Goal: Information Seeking & Learning: Learn about a topic

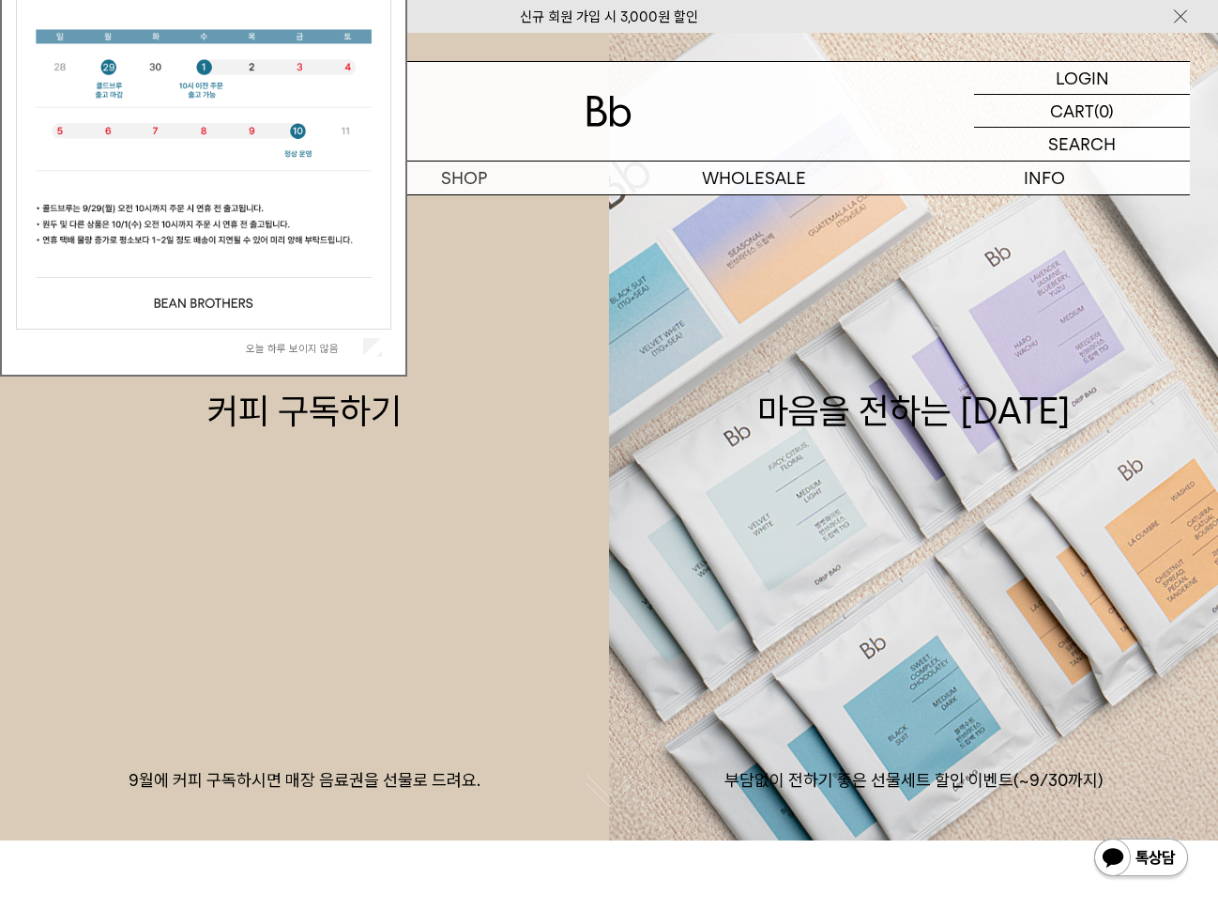
click at [329, 353] on label "오늘 하루 보이지 않음" at bounding box center [303, 348] width 114 height 13
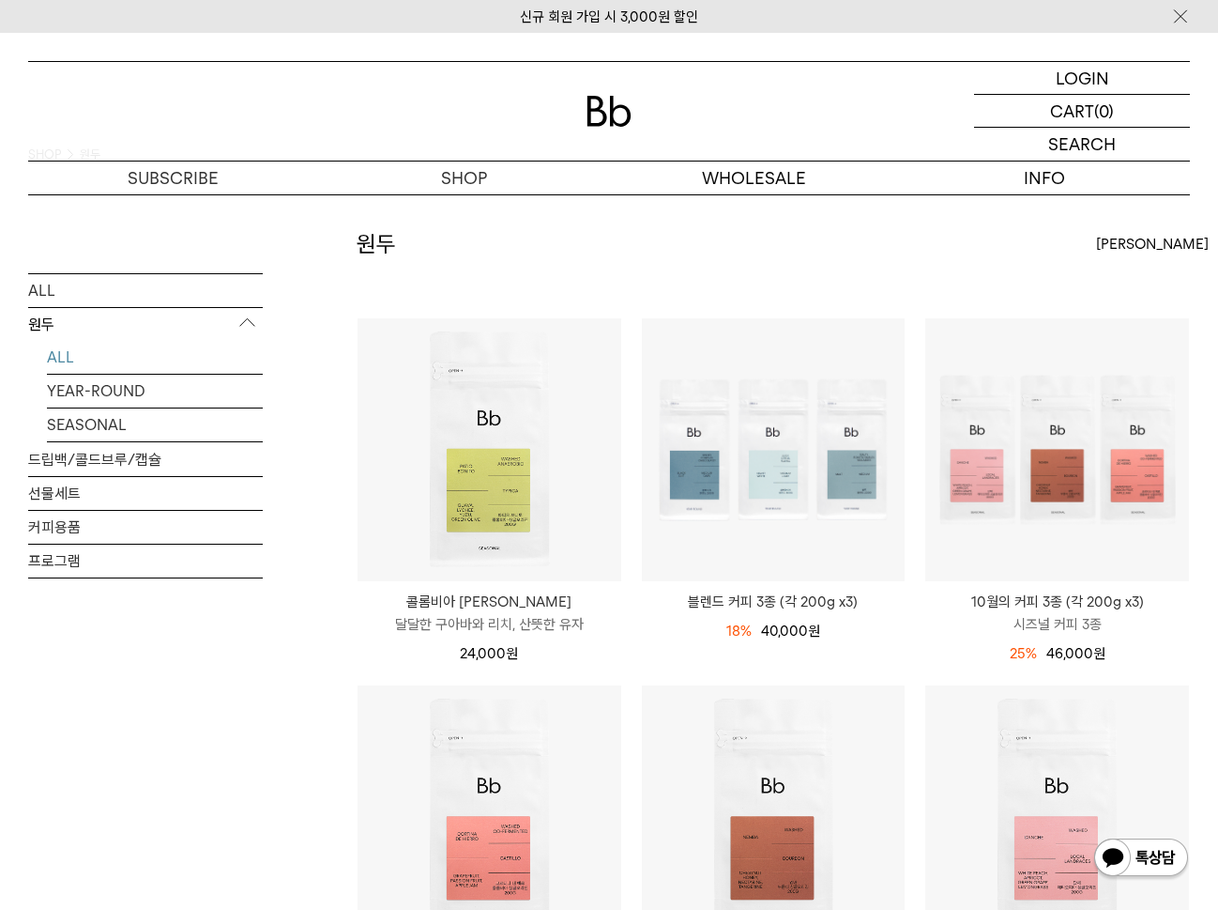
scroll to position [55, 0]
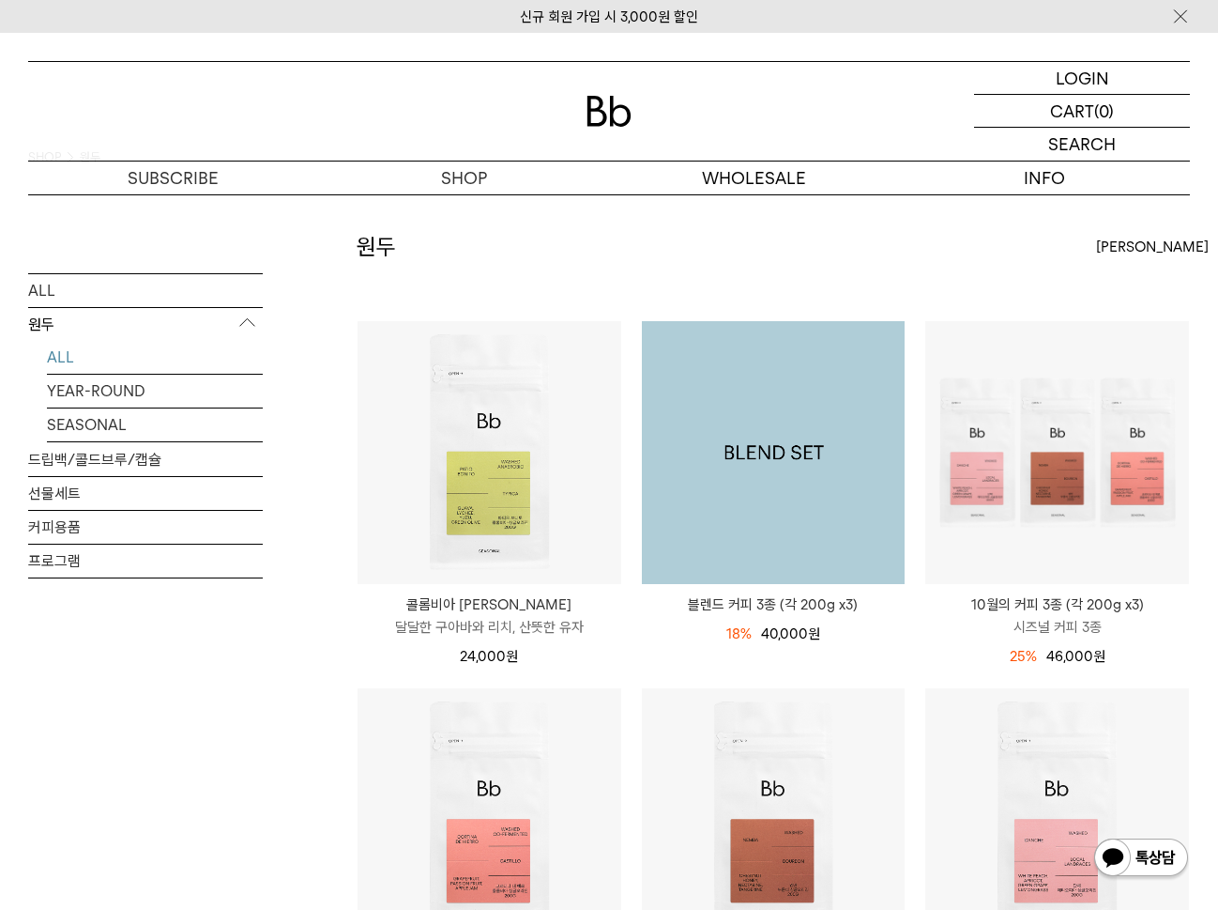
click at [762, 409] on img at bounding box center [774, 453] width 264 height 264
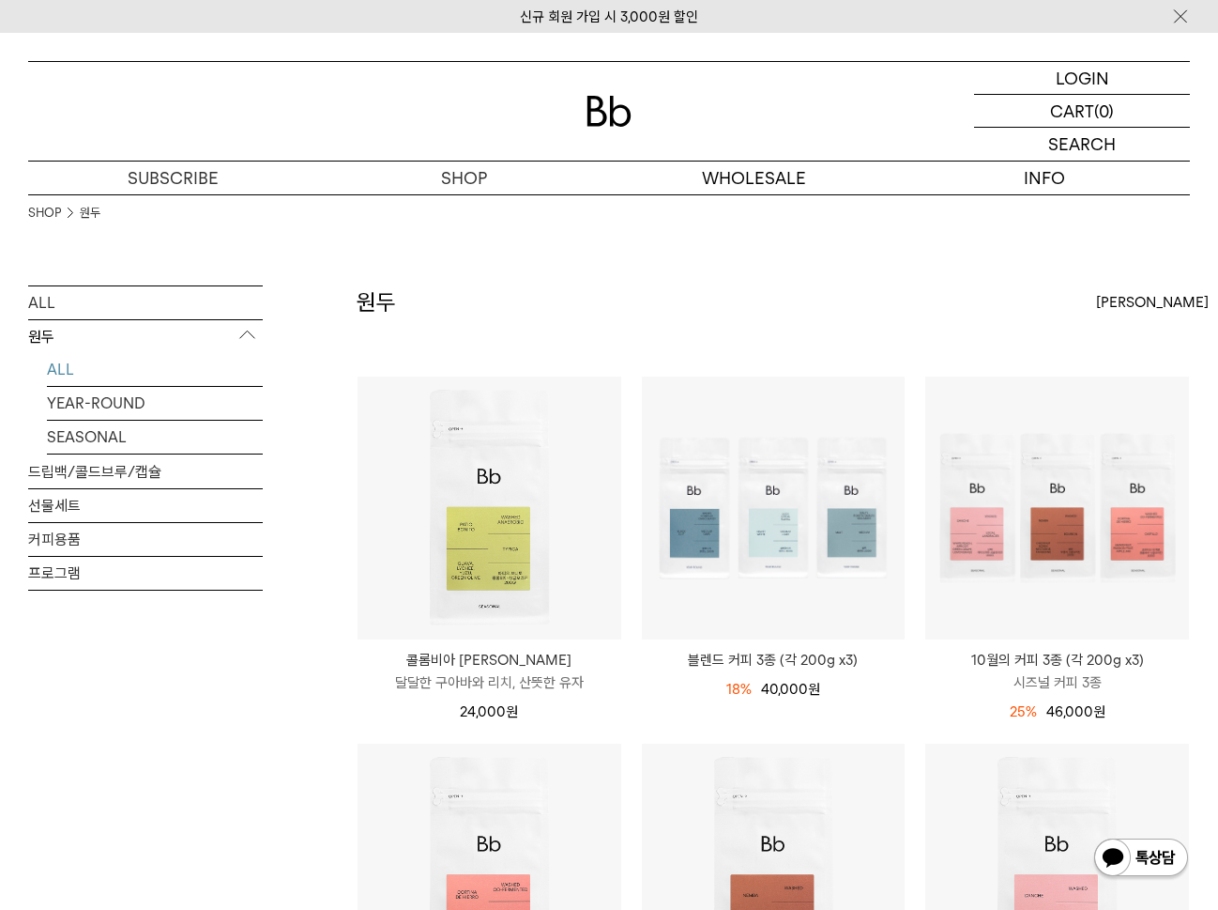
click at [628, 119] on img at bounding box center [609, 111] width 45 height 31
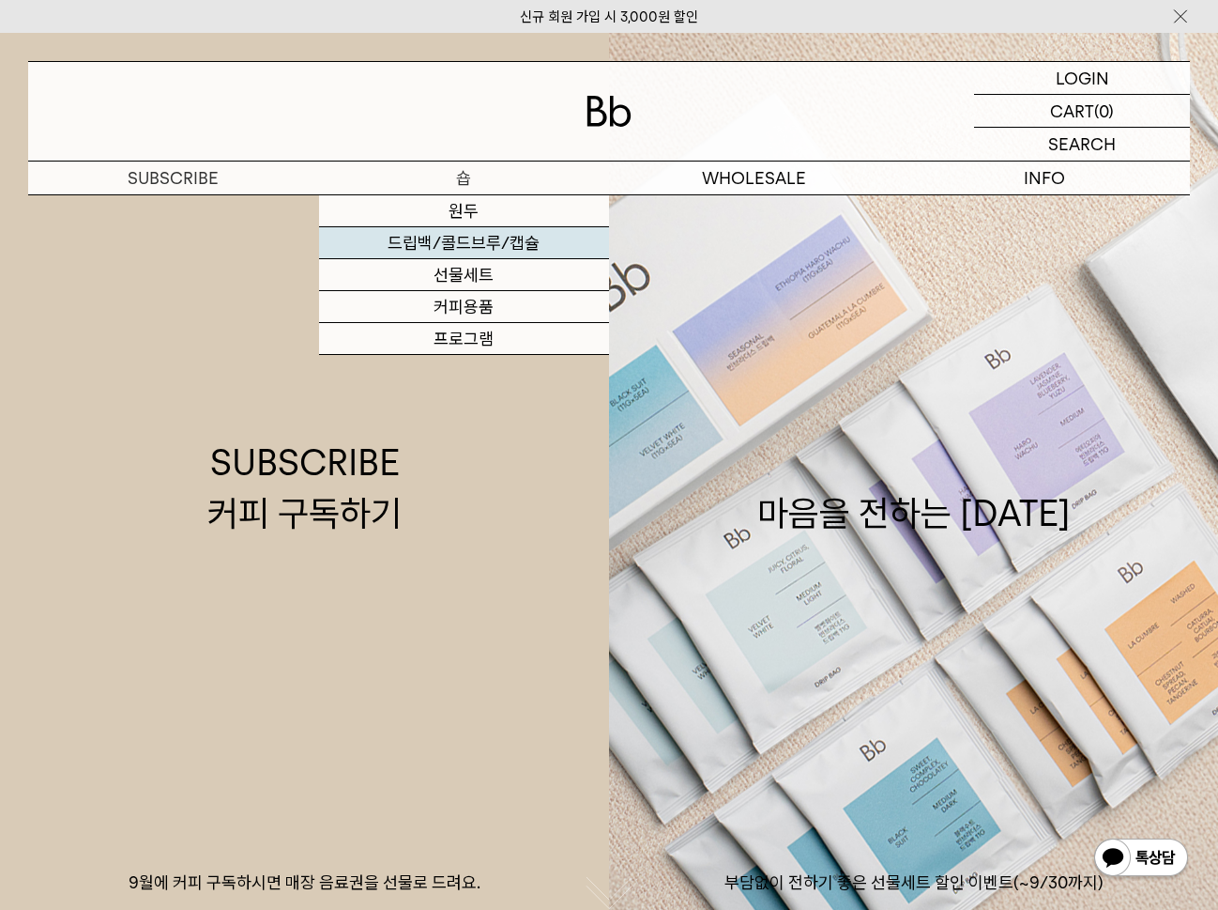
click at [469, 235] on link "드립백/콜드브루/캡슐" at bounding box center [464, 243] width 291 height 32
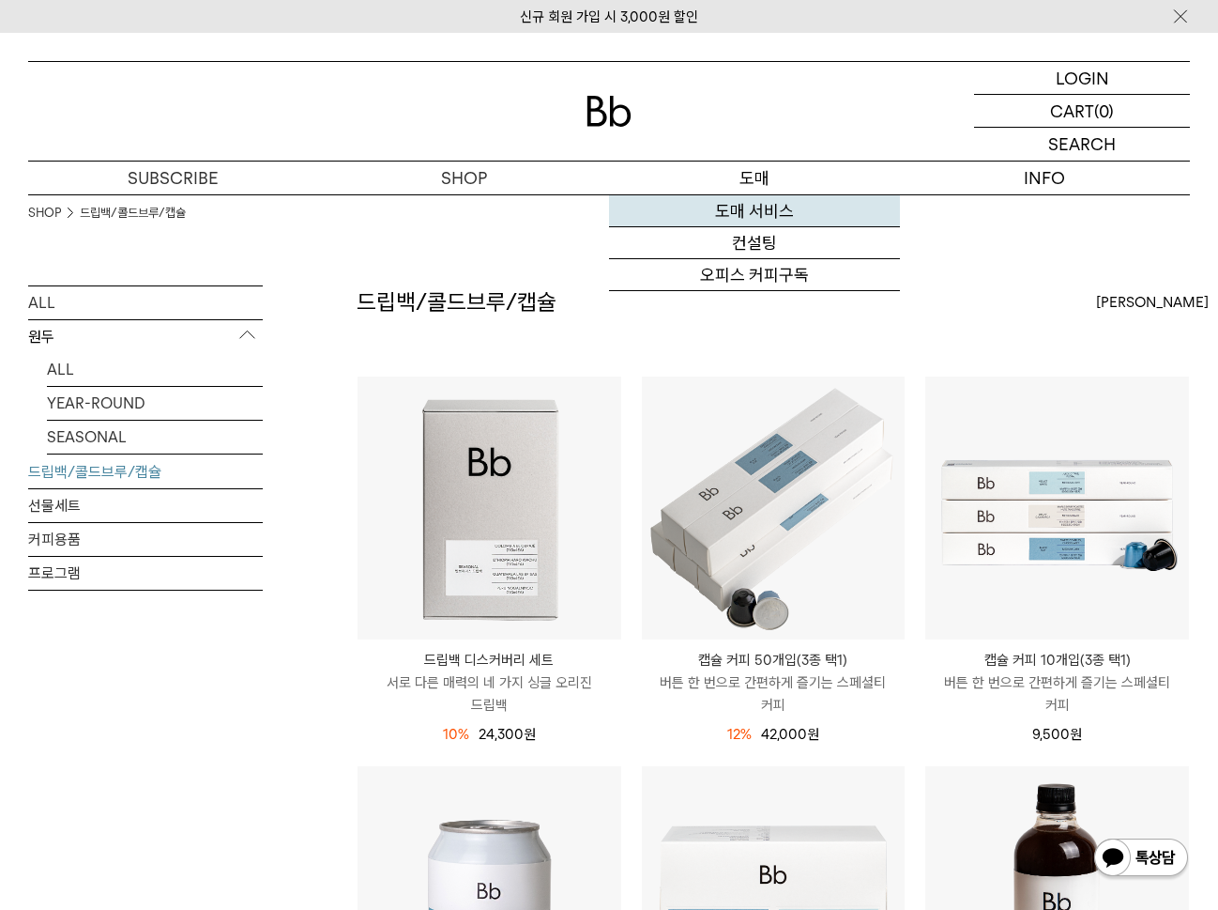
click at [774, 215] on link "도매 서비스" at bounding box center [754, 211] width 291 height 32
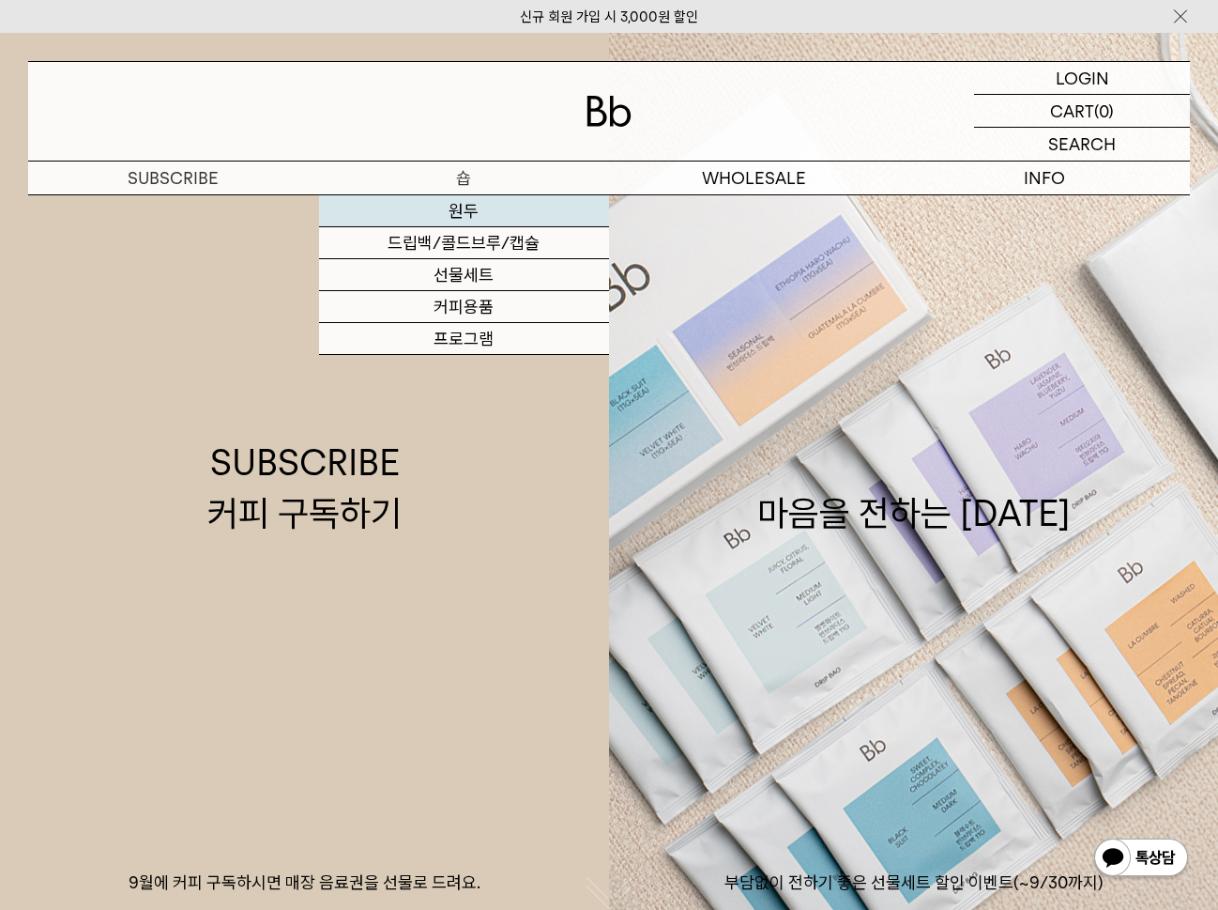
click at [463, 213] on link "원두" at bounding box center [464, 211] width 291 height 32
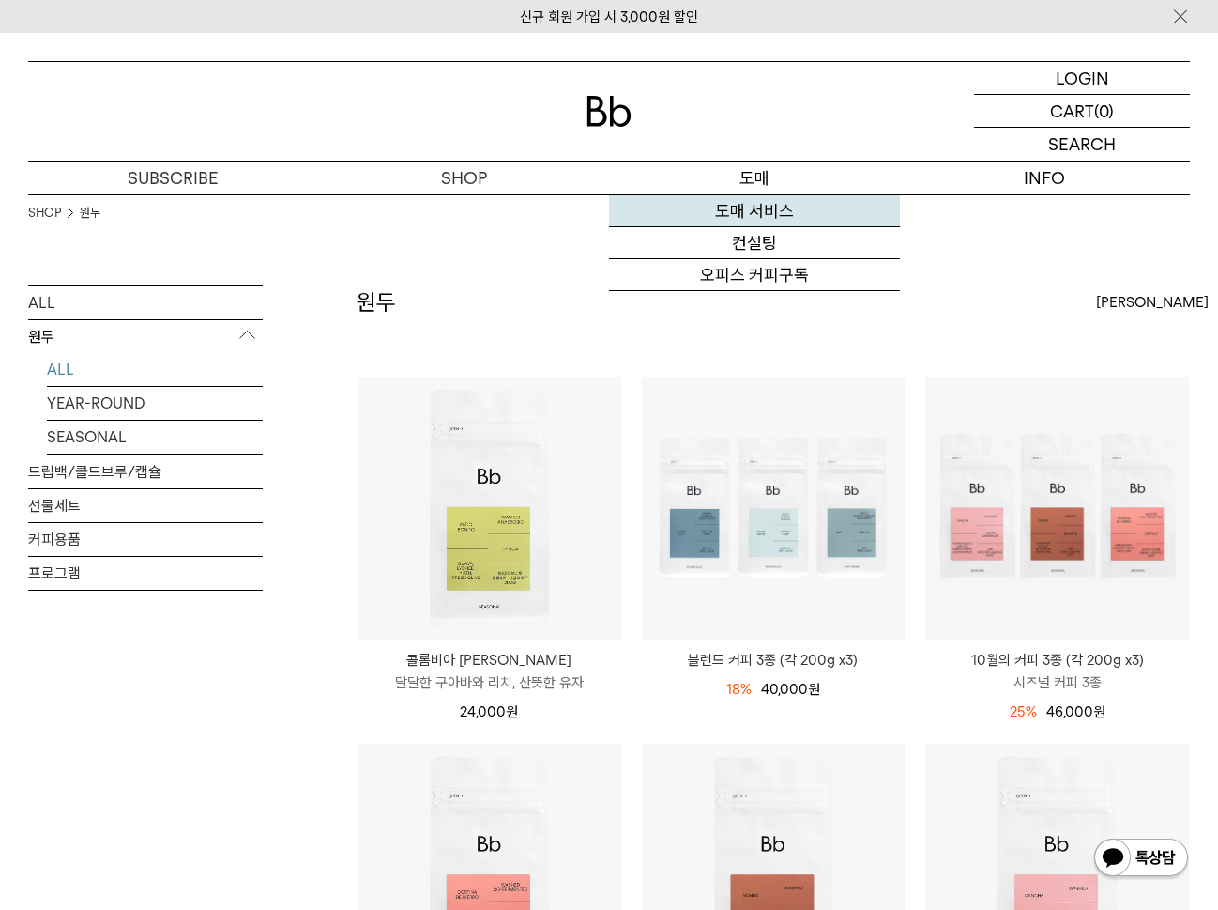
click at [761, 221] on link "도매 서비스" at bounding box center [754, 211] width 291 height 32
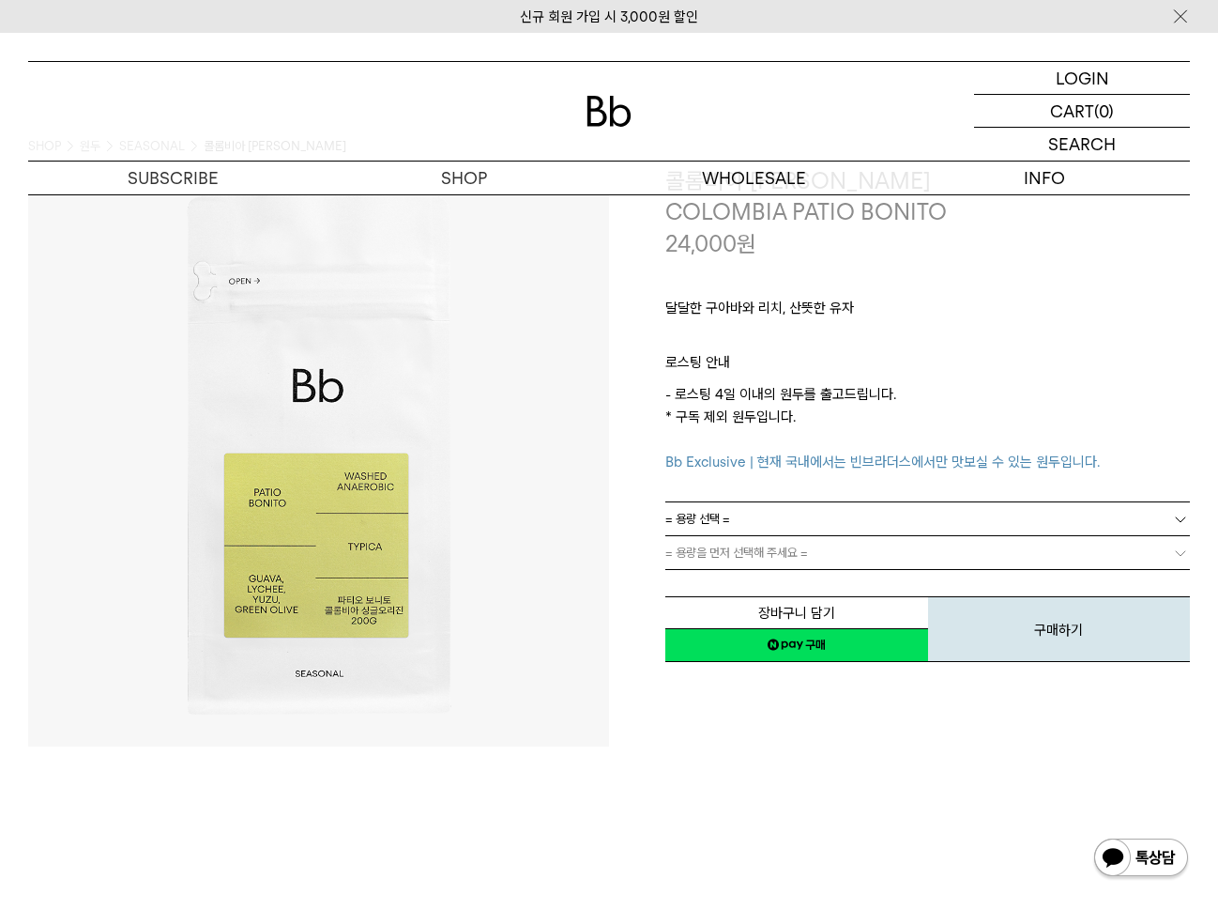
scroll to position [35, 0]
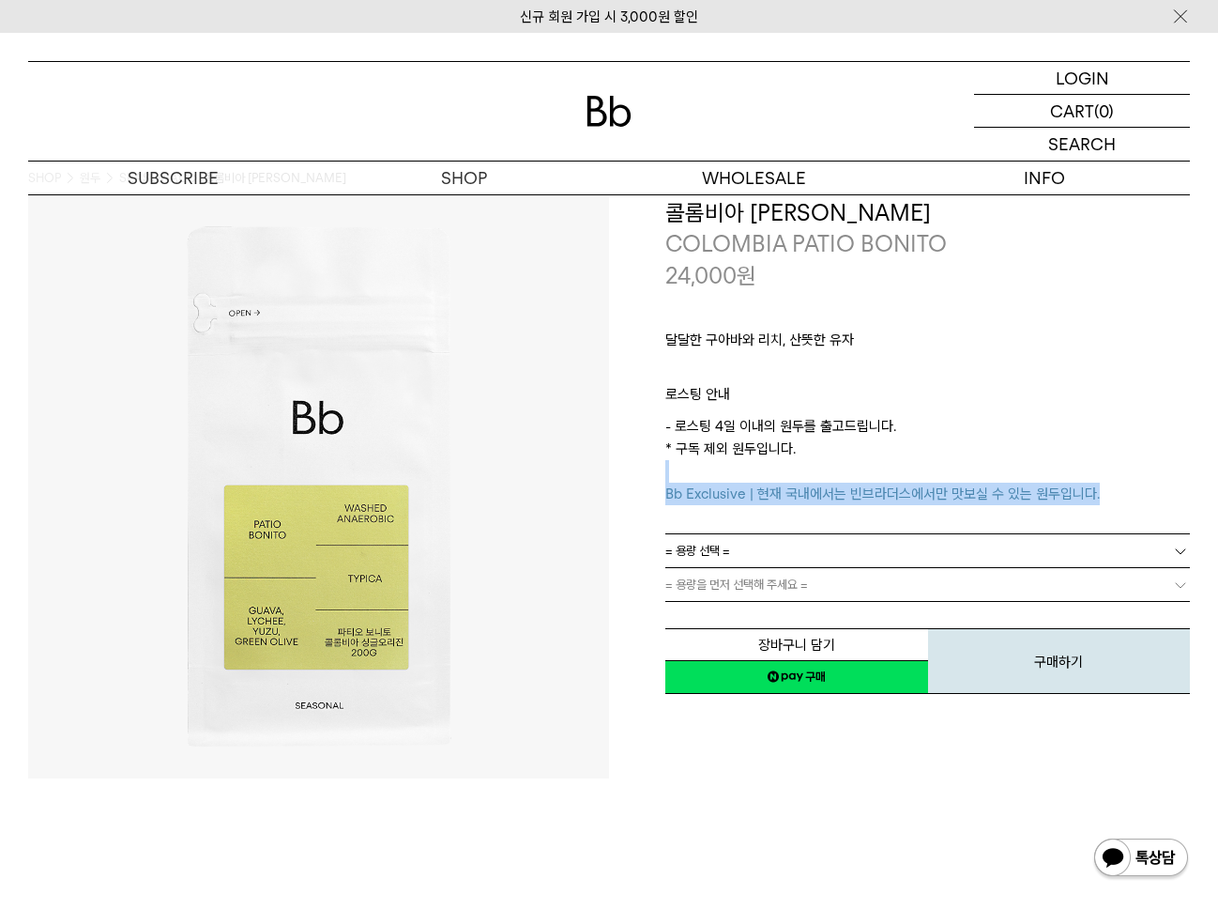
drag, startPoint x: 696, startPoint y: 462, endPoint x: 1103, endPoint y: 489, distance: 408.3
click at [1103, 489] on p "- 로스팅 4일 이내의 원두를 출고드립니다. * 구독 제외 원두입니다. Bb Exclusive | 현재 국내에서는 빈브라더스에서만 맛보실 수 …" at bounding box center [927, 460] width 525 height 90
click at [1112, 490] on p "- 로스팅 4일 이내의 원두를 출고드립니다. * 구독 제외 원두입니다. Bb Exclusive | 현재 국내에서는 빈브라더스에서만 맛보실 수 …" at bounding box center [927, 460] width 525 height 90
drag, startPoint x: 1113, startPoint y: 490, endPoint x: 773, endPoint y: 482, distance: 340.8
click at [788, 484] on p "- 로스팅 4일 이내의 원두를 출고드립니다. * 구독 제외 원두입니다. Bb Exclusive | 현재 국내에서는 빈브라더스에서만 맛보실 수 …" at bounding box center [927, 460] width 525 height 90
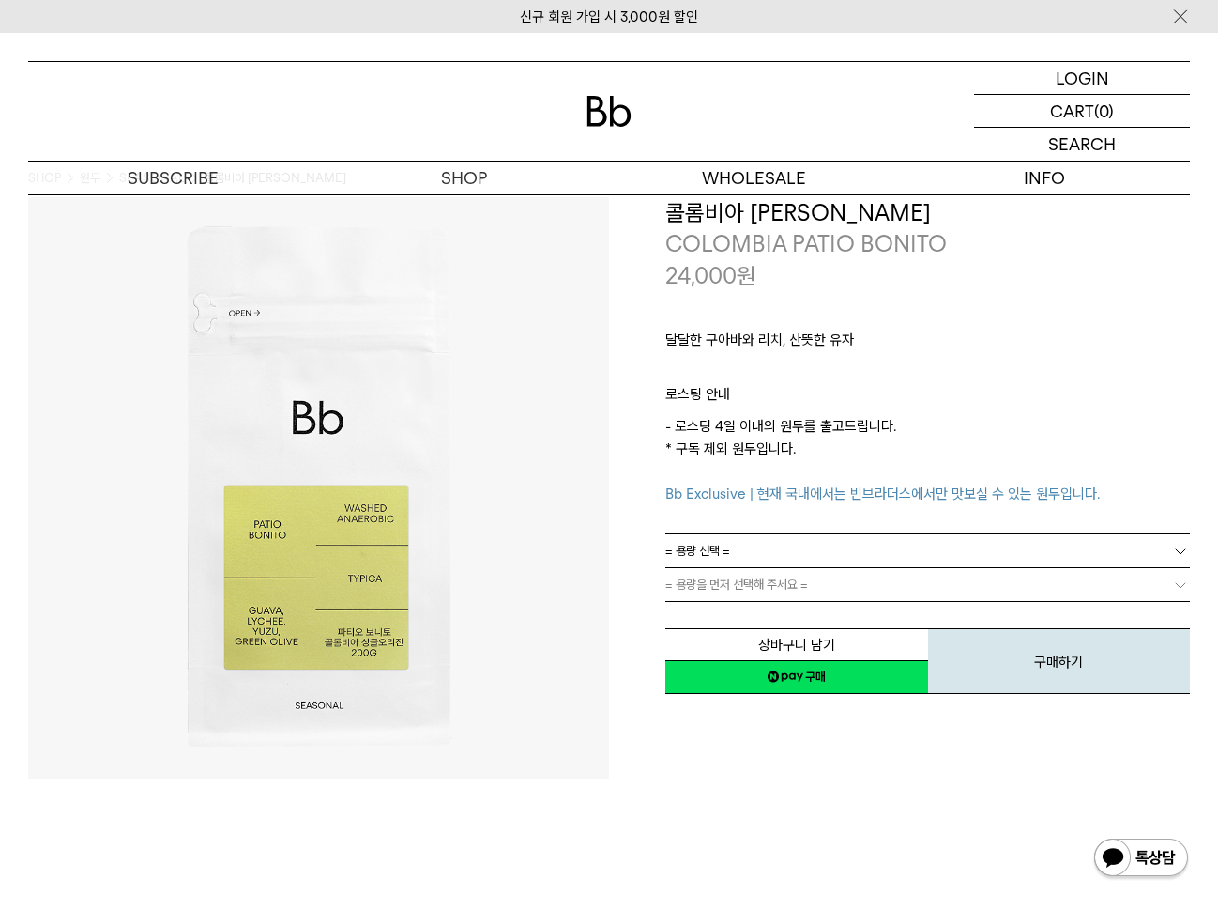
click at [773, 482] on p "- 로스팅 4일 이내의 원두를 출고드립니다. * 구독 제외 원두입니다. Bb Exclusive | 현재 국내에서는 빈브라더스에서만 맛보실 수 …" at bounding box center [927, 460] width 525 height 90
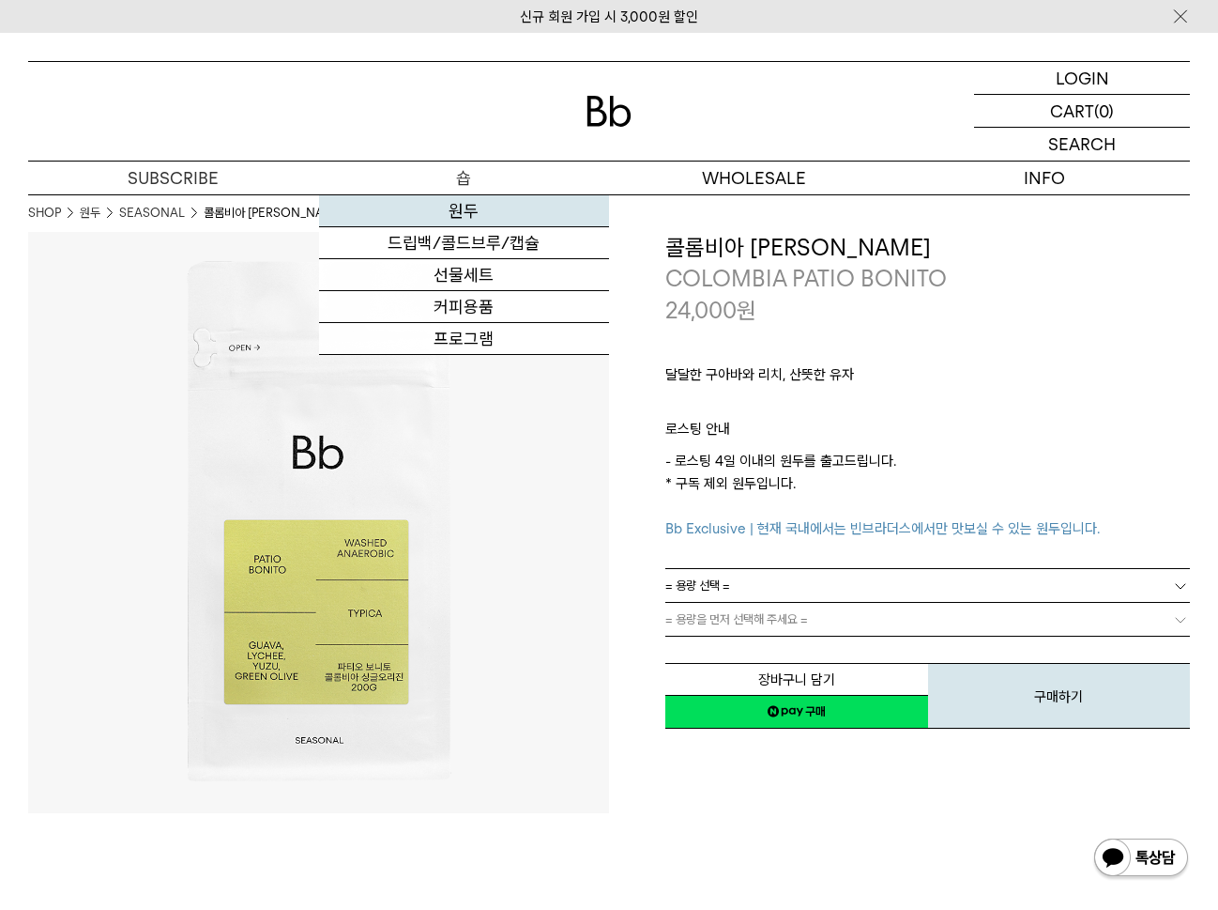
click at [452, 204] on link "원두" at bounding box center [464, 211] width 291 height 32
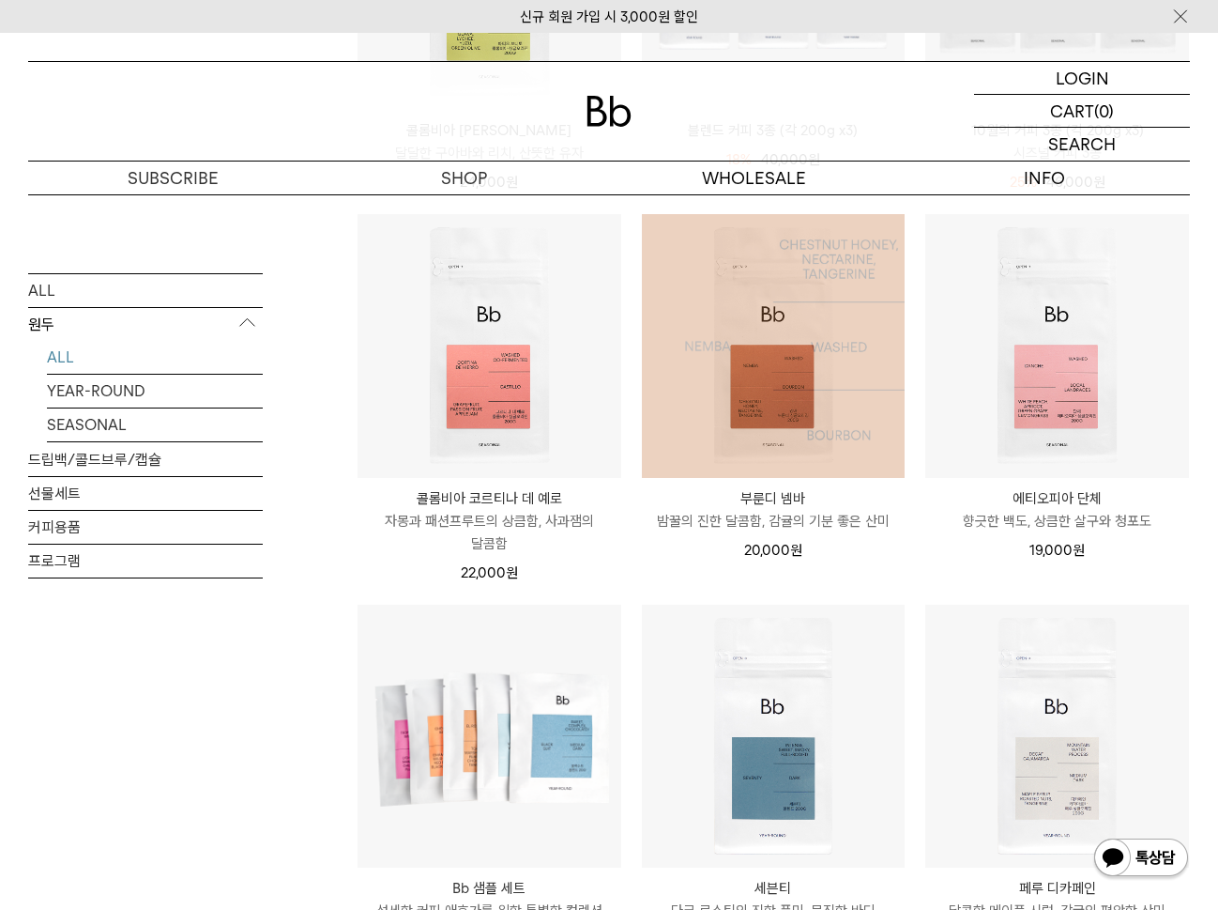
scroll to position [516, 0]
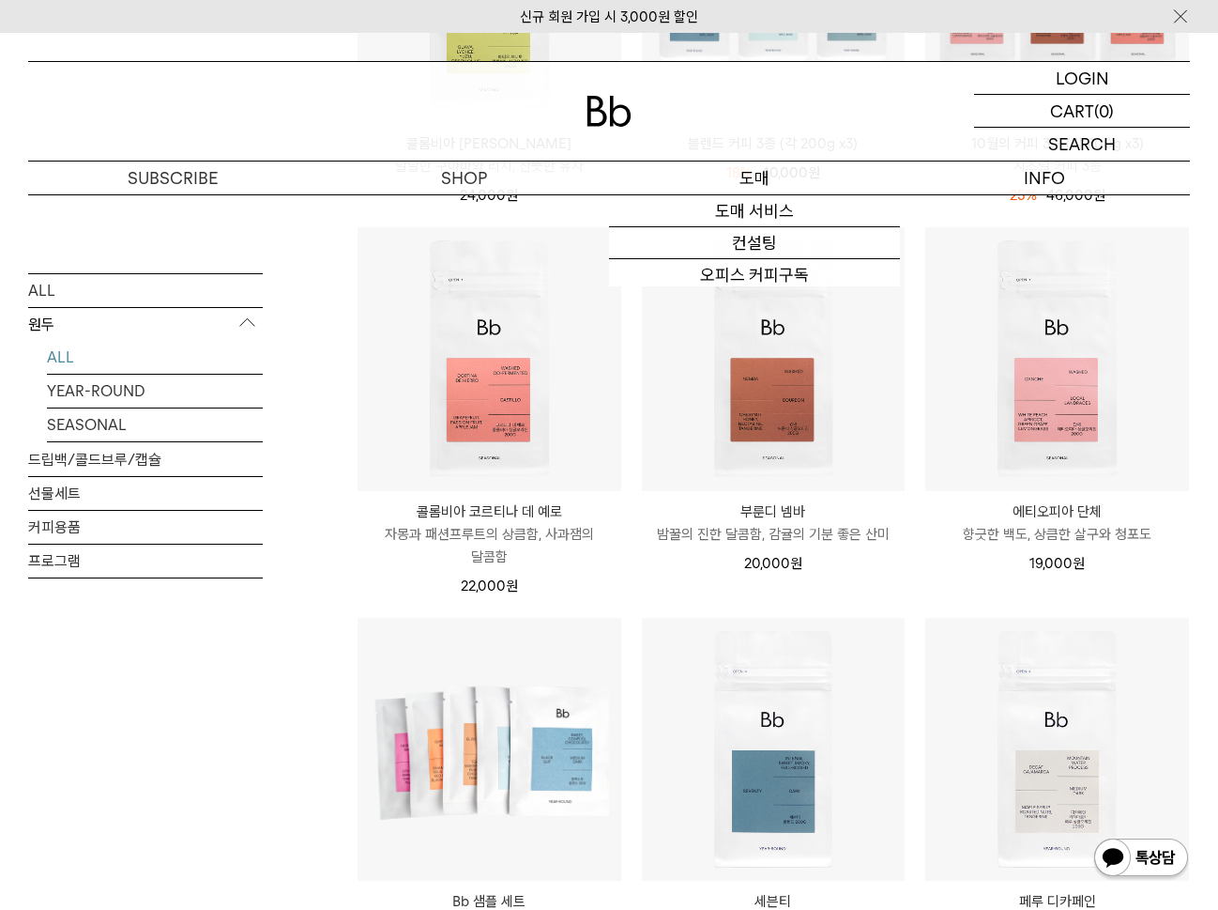
click at [718, 184] on p "도매" at bounding box center [754, 177] width 291 height 33
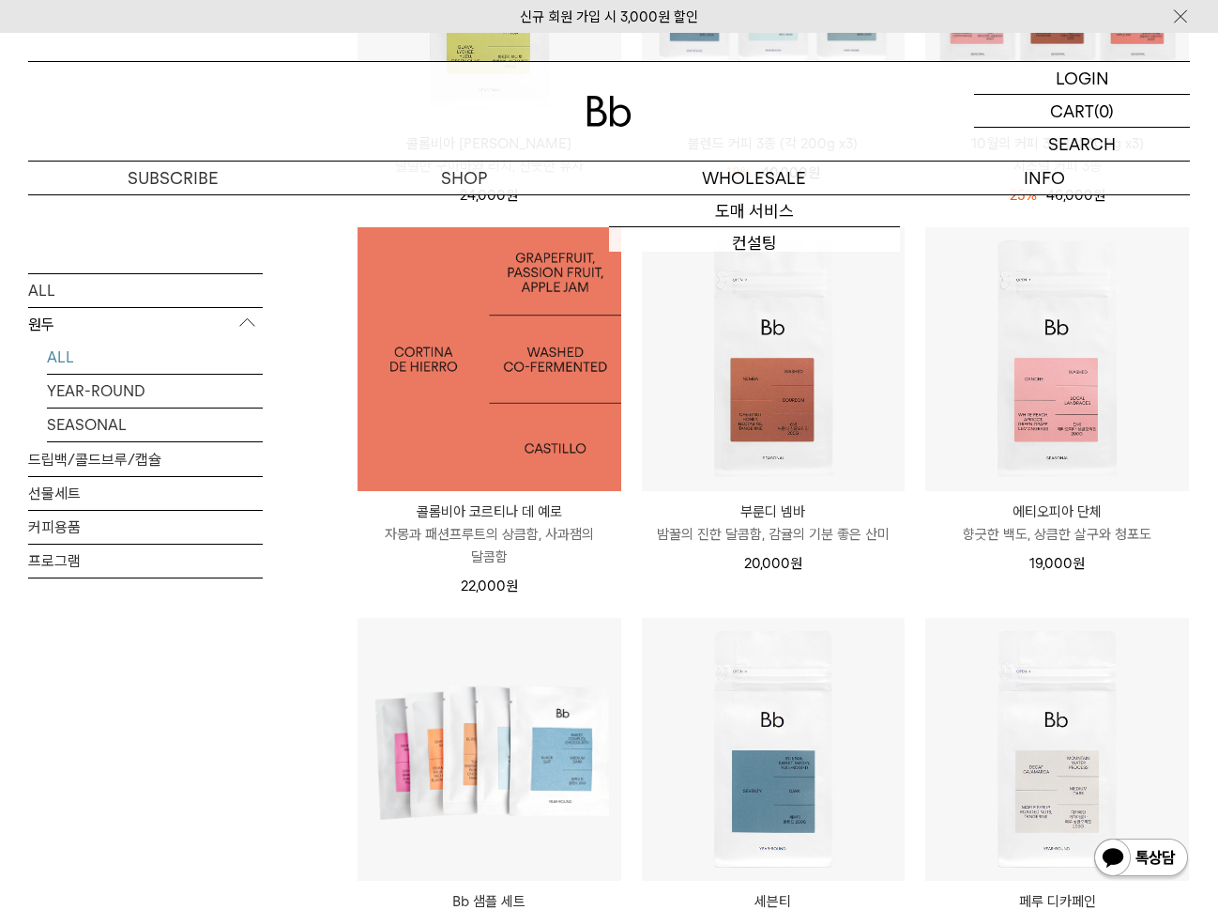
scroll to position [0, 0]
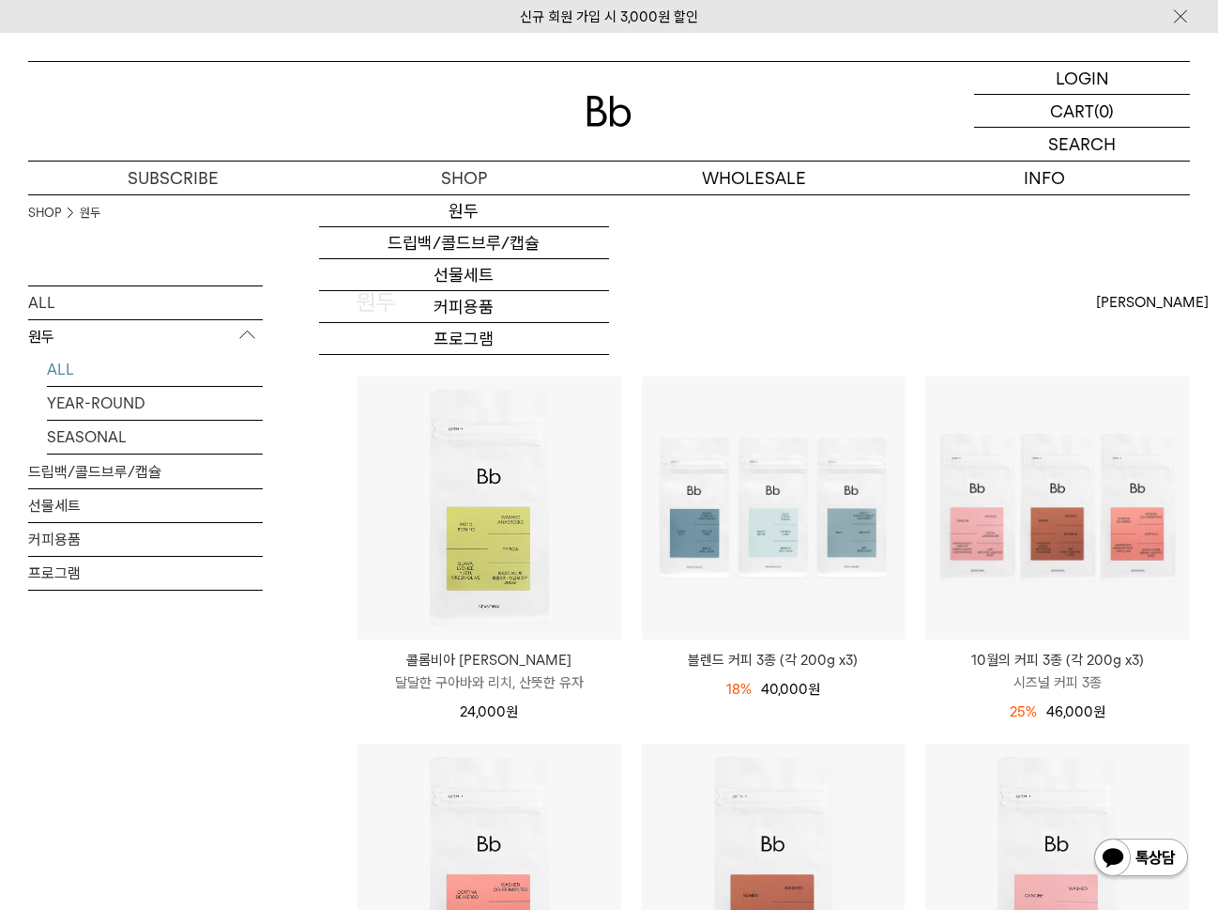
click at [594, 123] on img at bounding box center [609, 111] width 45 height 31
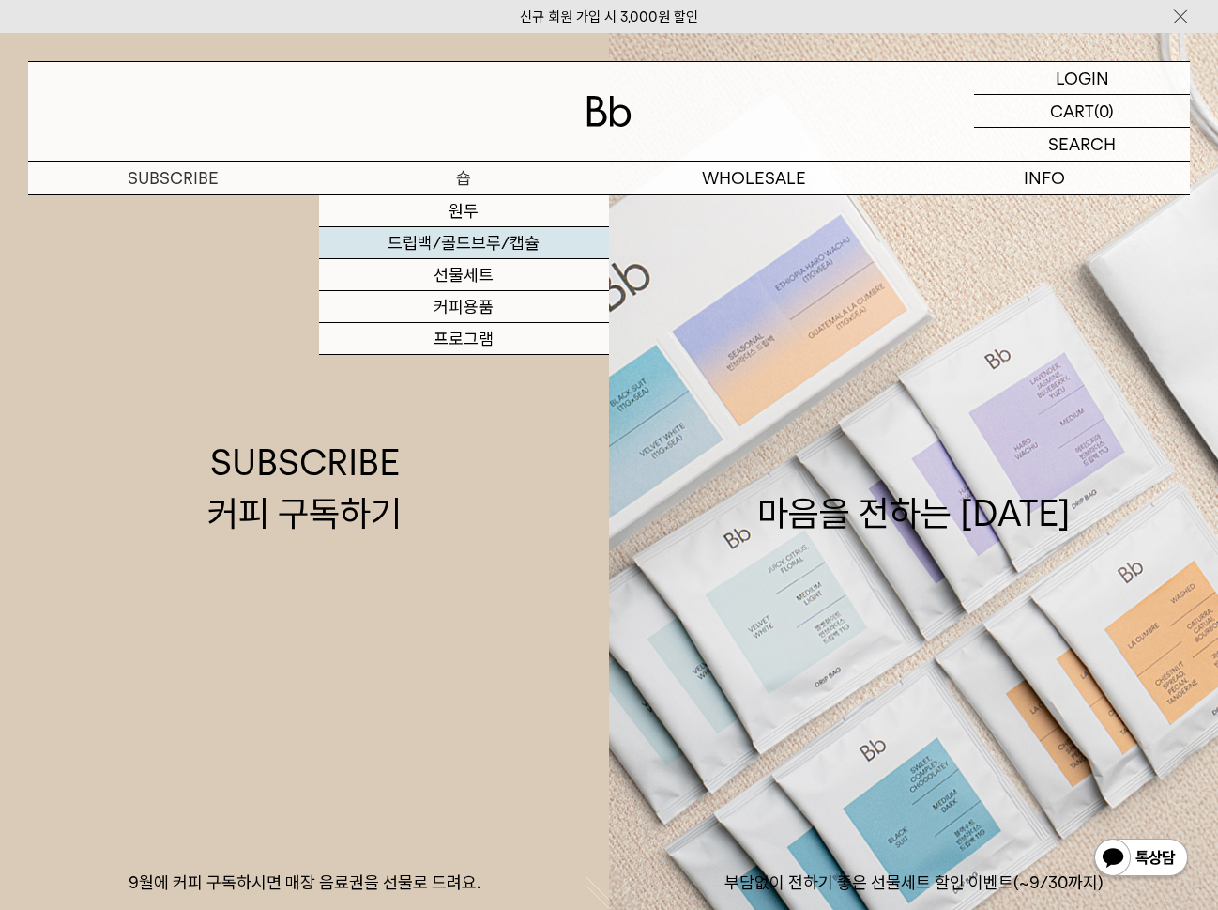
click at [465, 237] on link "드립백/콜드브루/캡슐" at bounding box center [464, 243] width 291 height 32
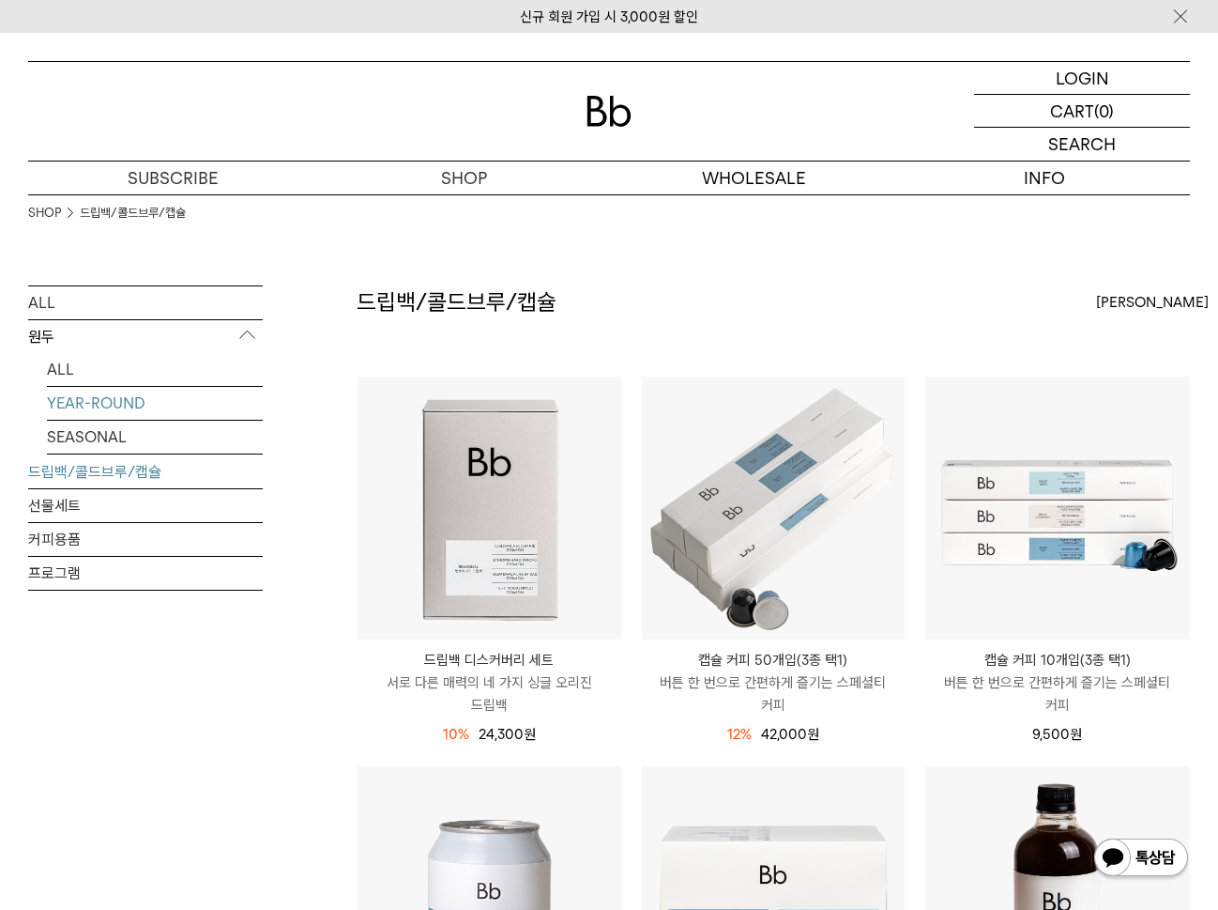
click at [97, 406] on link "YEAR-ROUND" at bounding box center [155, 403] width 216 height 33
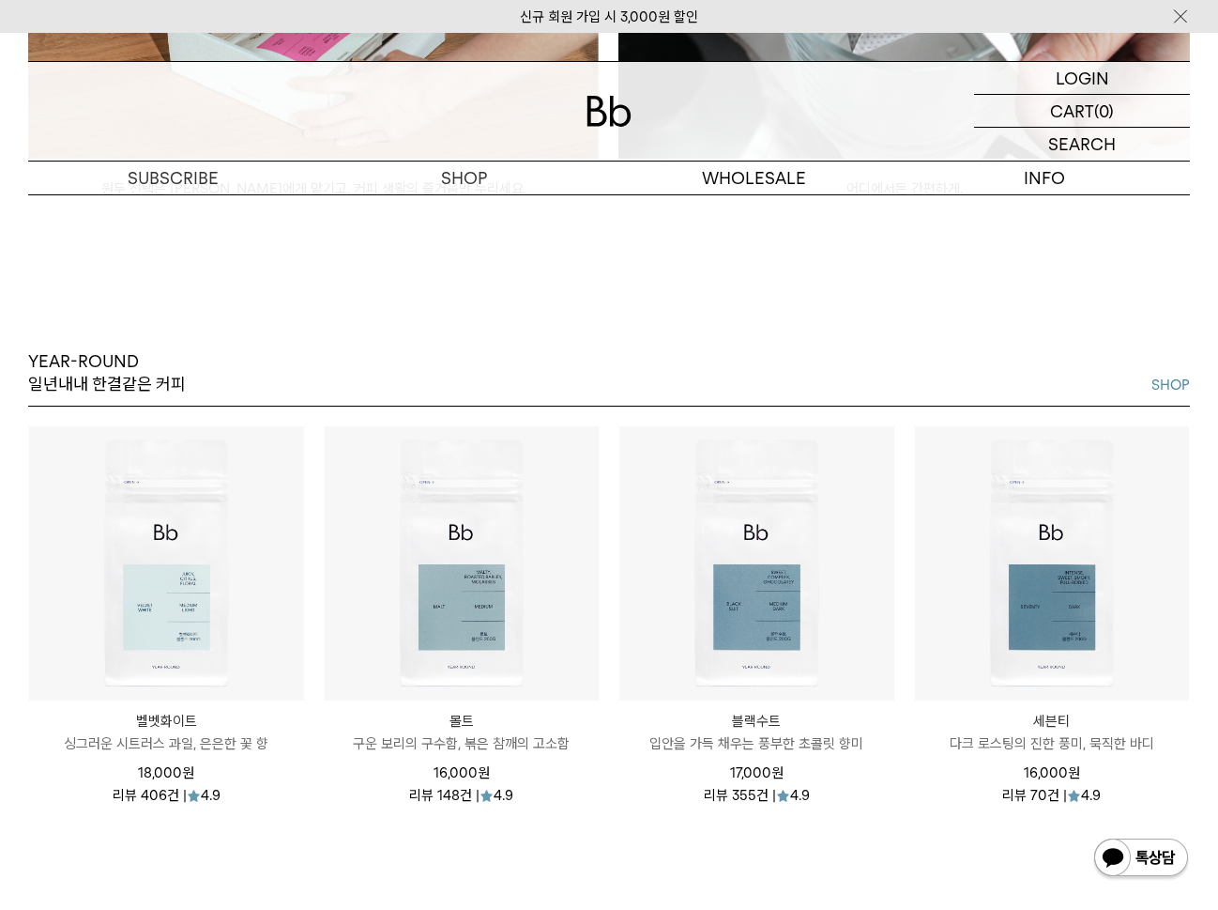
scroll to position [1784, 0]
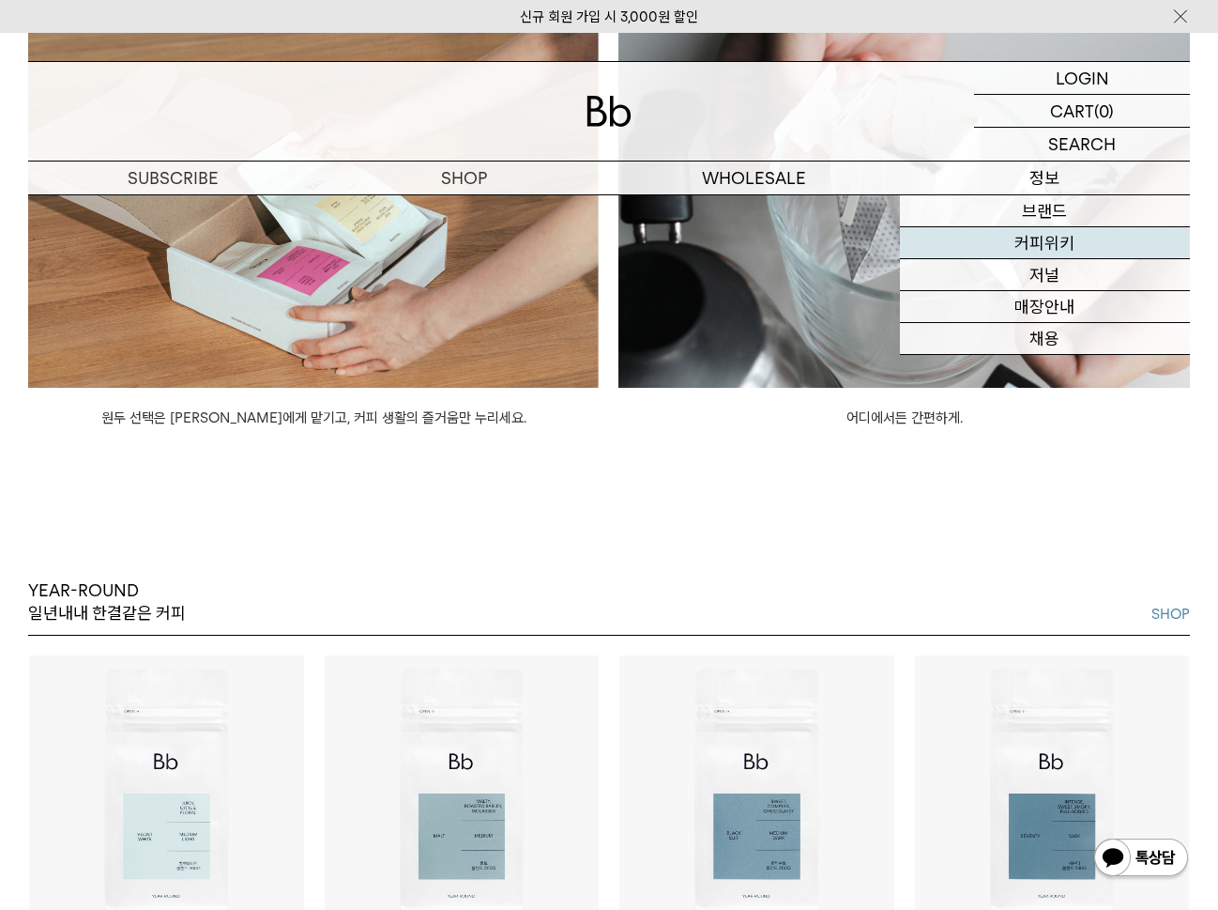
click at [1048, 229] on link "커피위키" at bounding box center [1045, 243] width 291 height 32
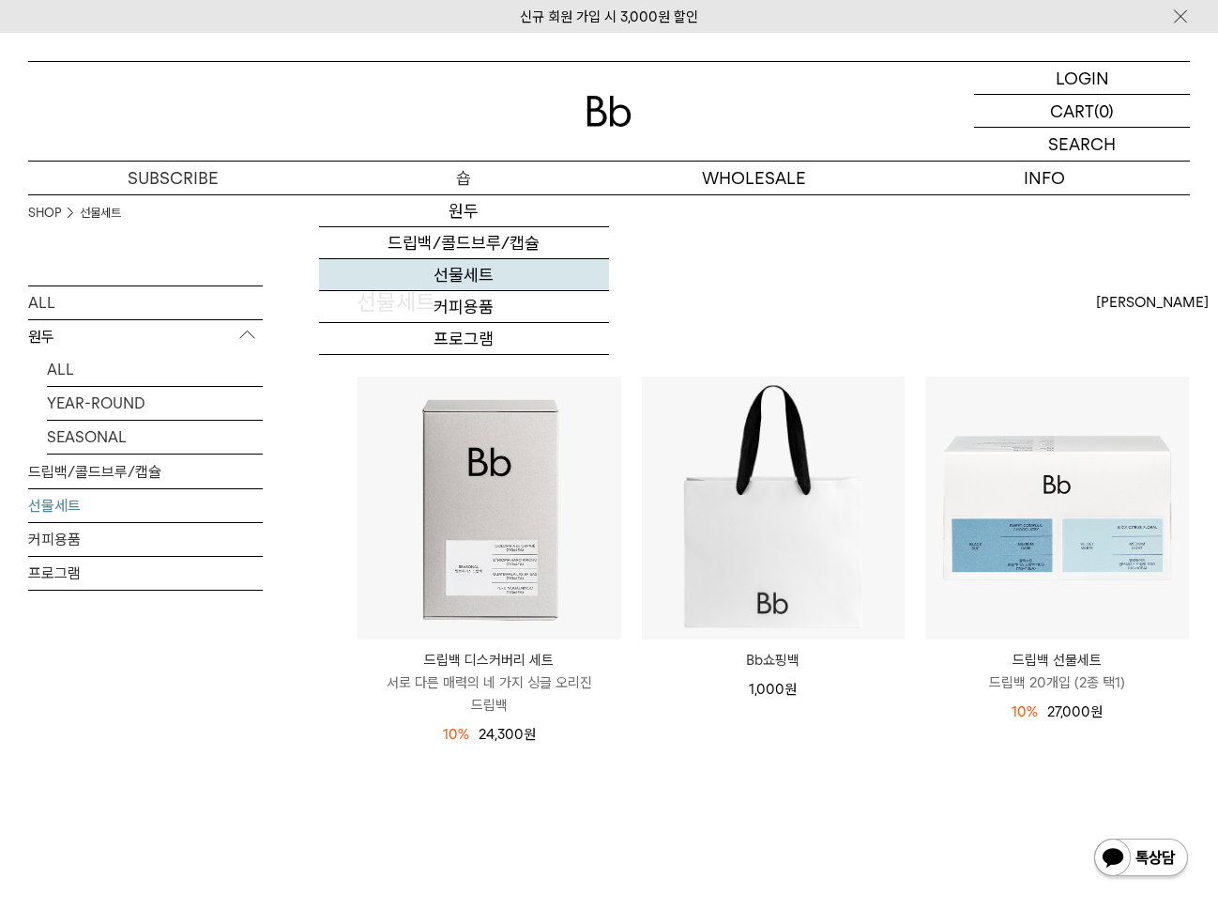
click at [467, 279] on link "선물세트" at bounding box center [464, 275] width 291 height 32
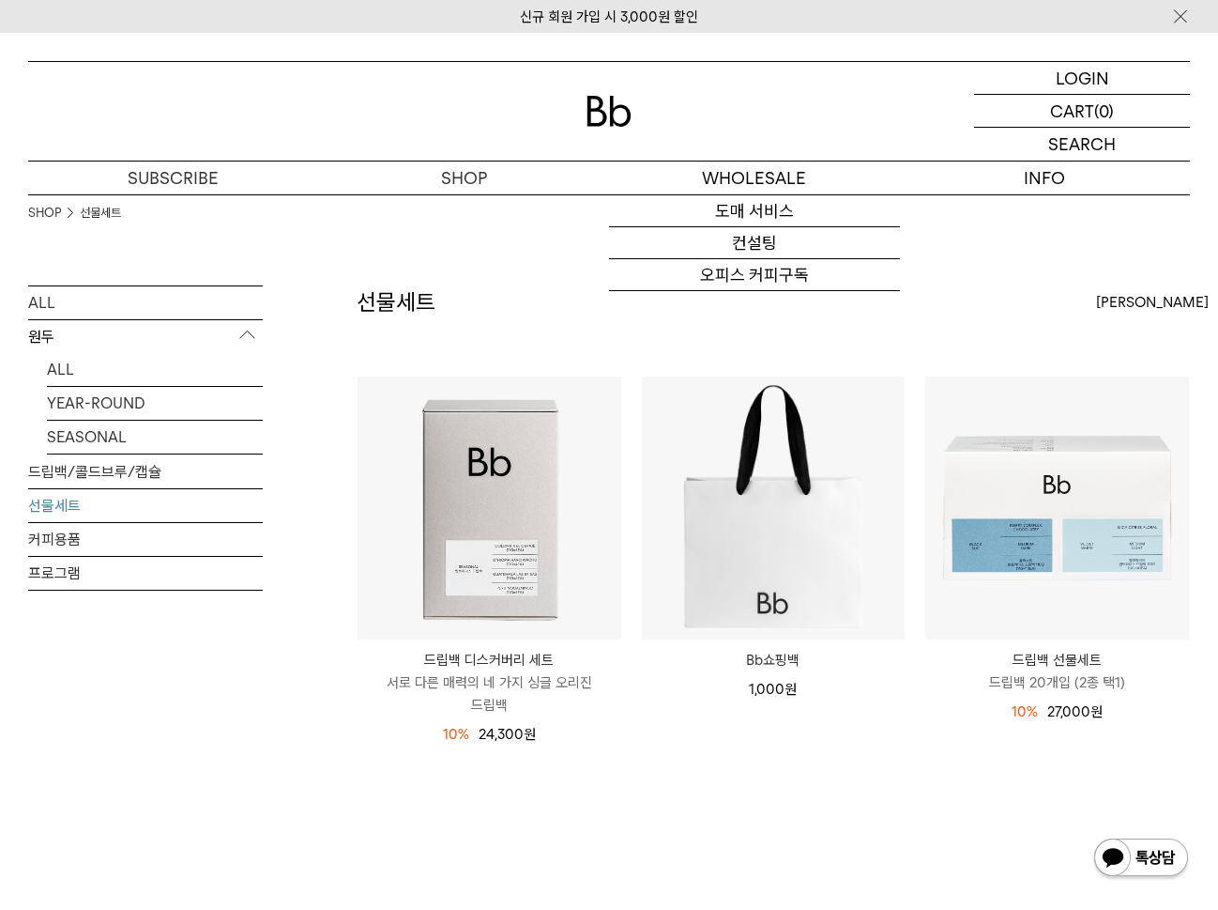
click at [595, 120] on img at bounding box center [609, 111] width 45 height 31
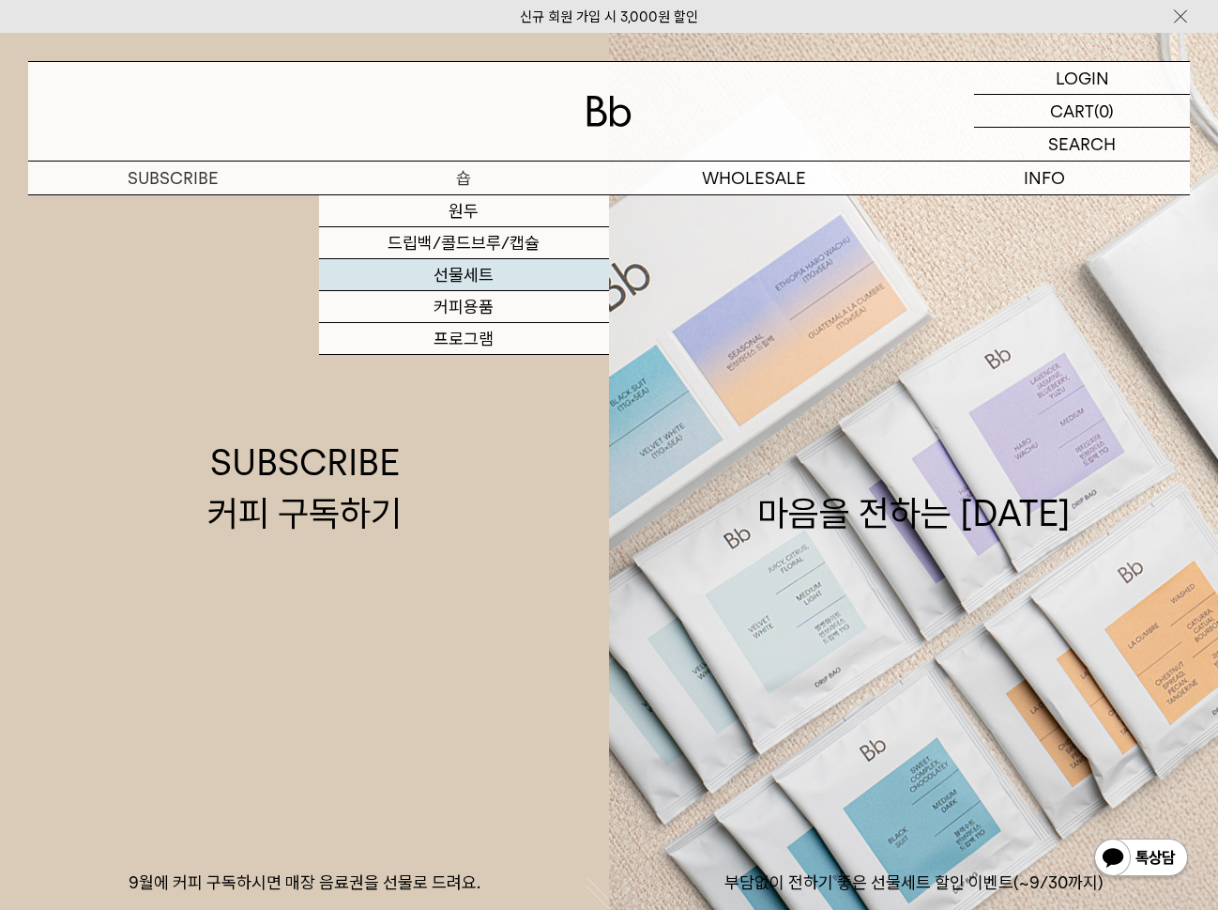
click at [461, 276] on link "선물세트" at bounding box center [464, 275] width 291 height 32
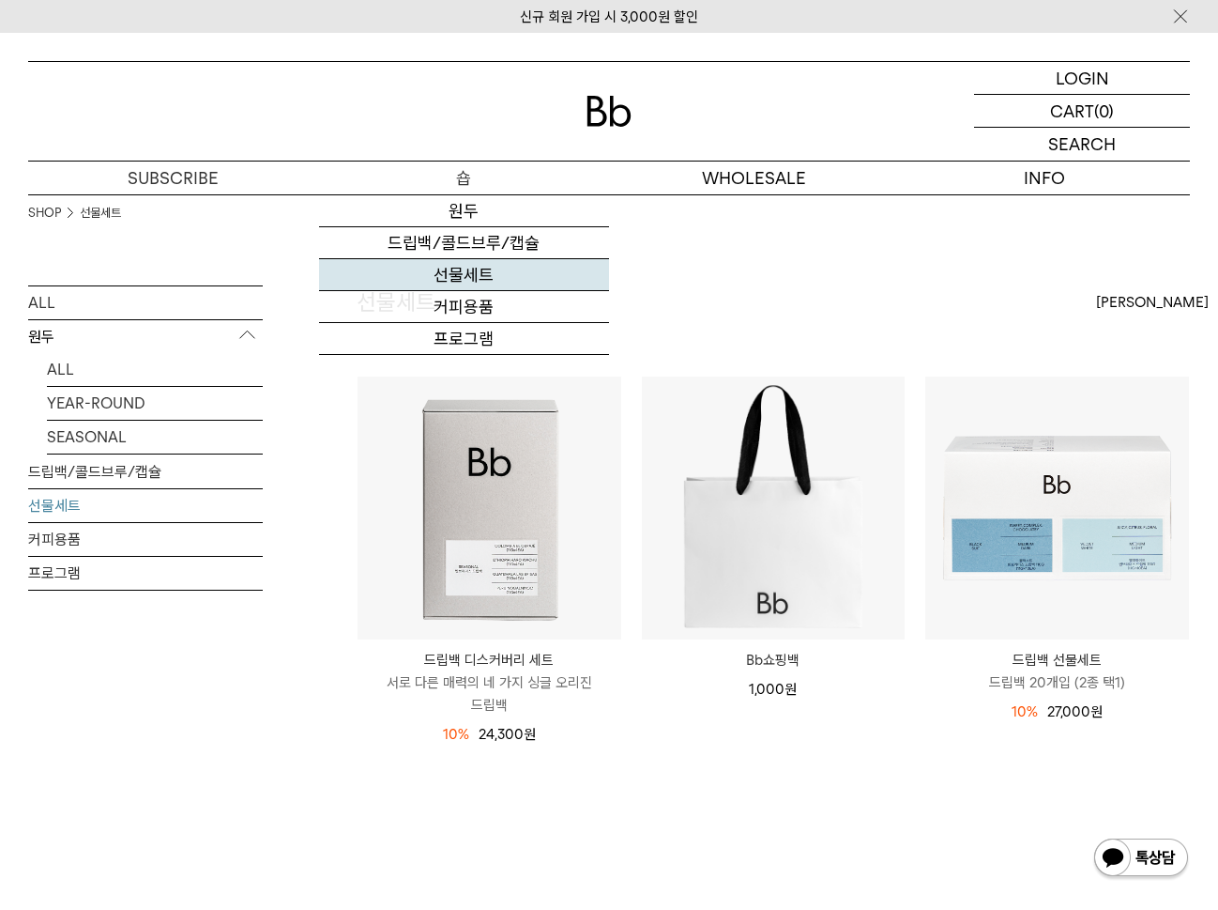
click at [459, 276] on link "선물세트" at bounding box center [464, 275] width 291 height 32
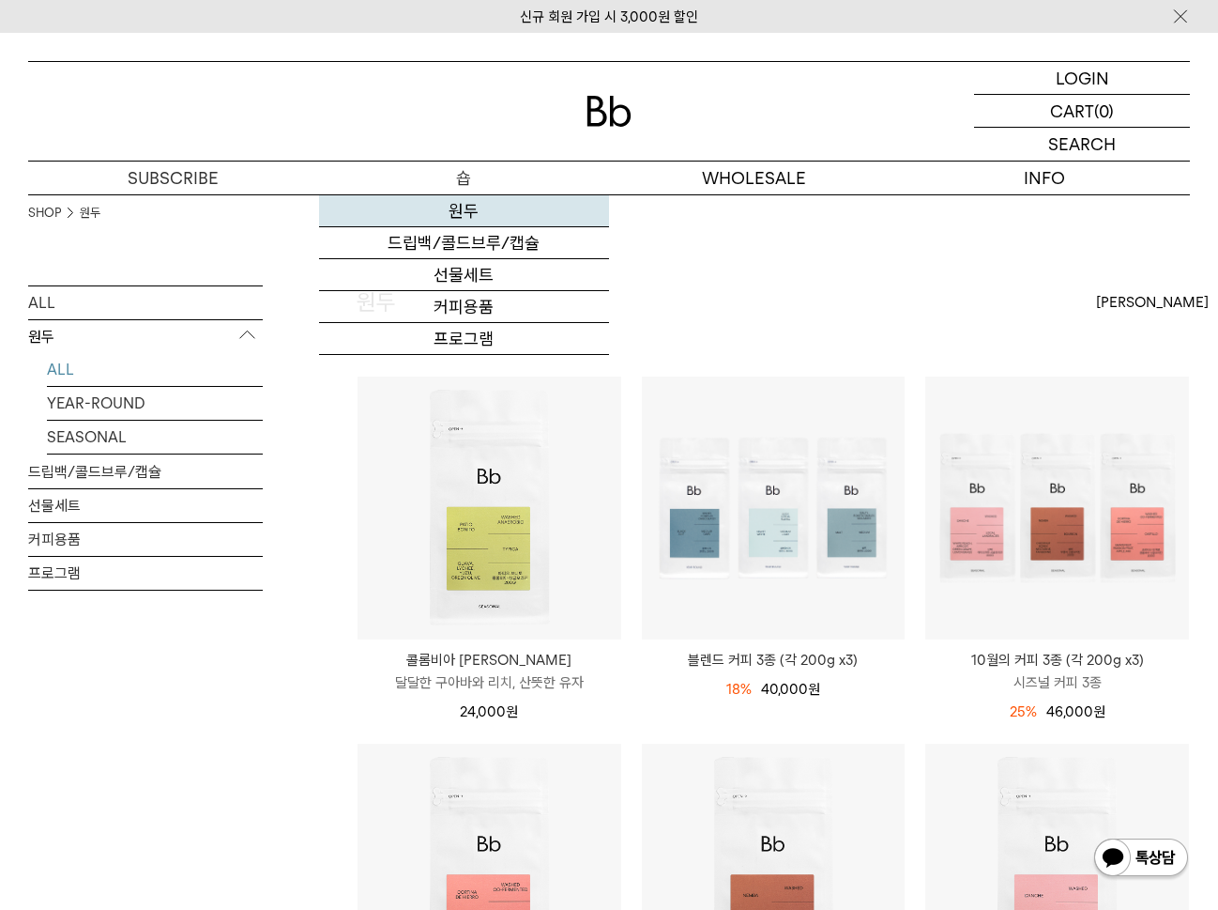
click at [467, 225] on link "원두" at bounding box center [464, 211] width 291 height 32
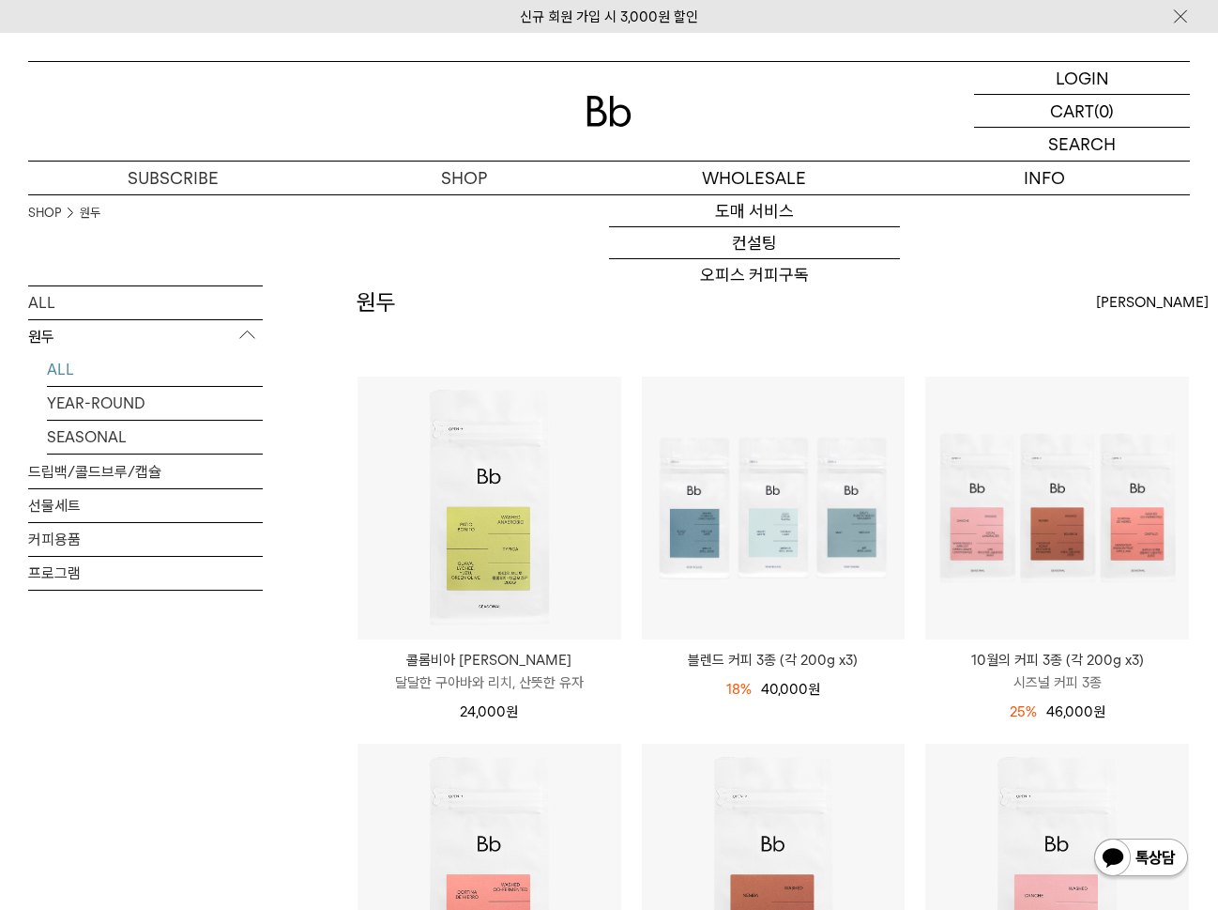
click at [594, 115] on img at bounding box center [609, 111] width 45 height 31
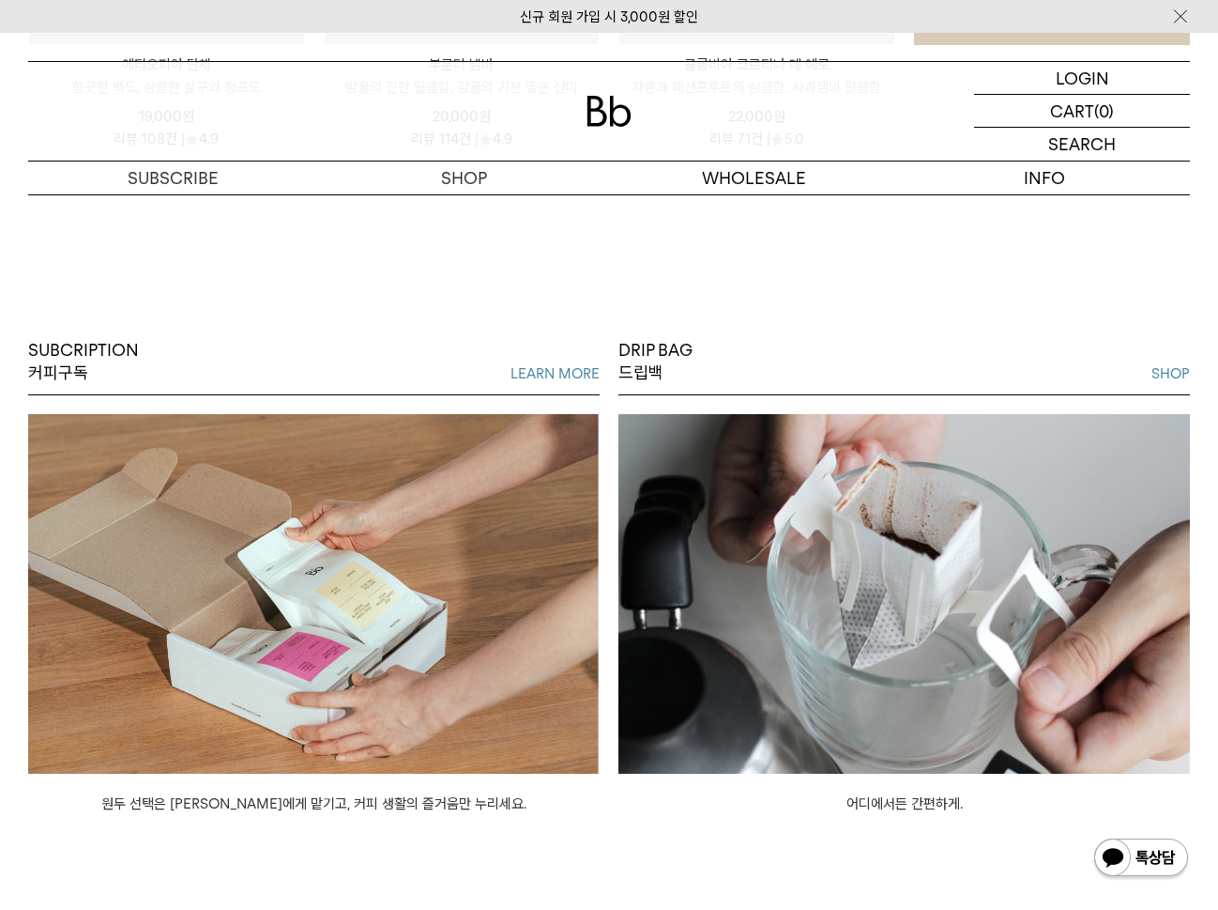
scroll to position [1447, 0]
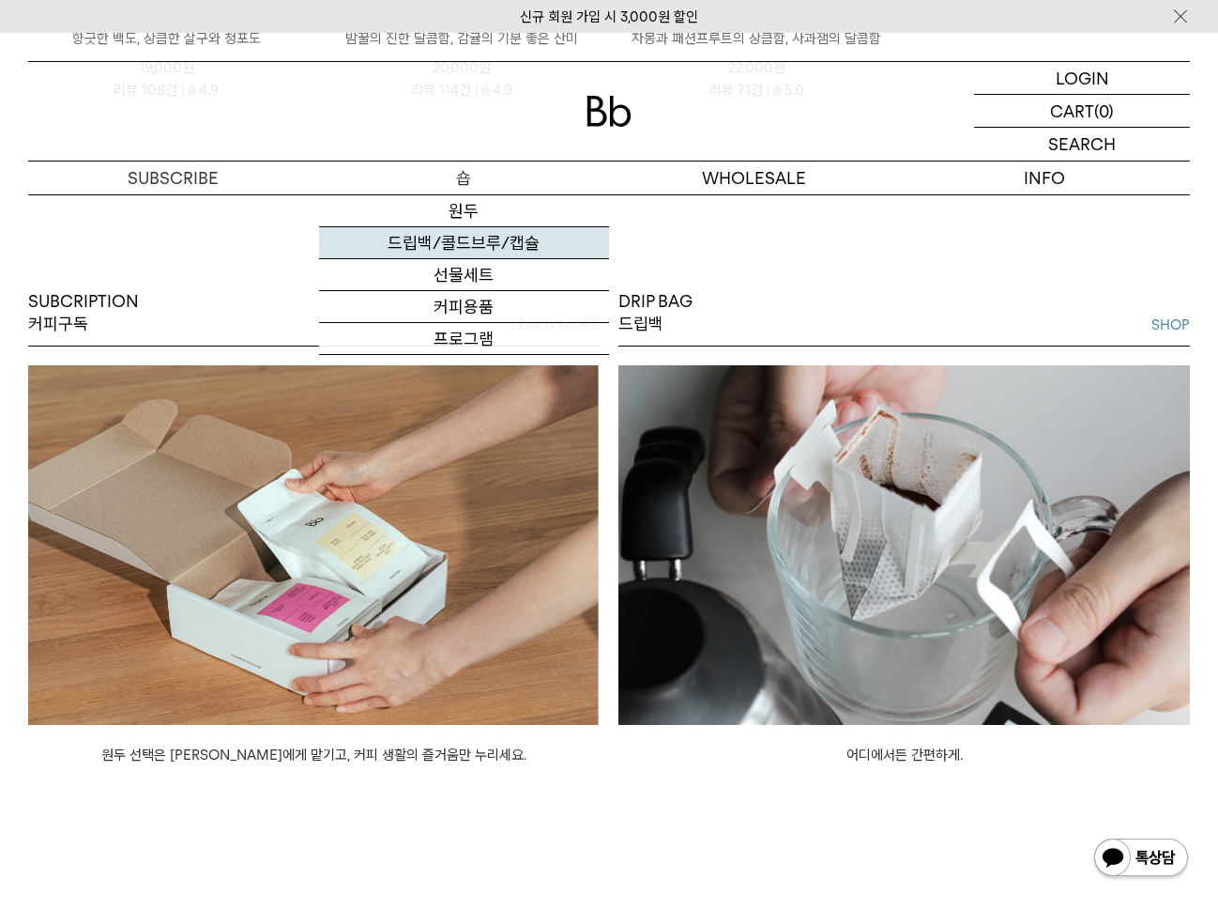
click at [464, 241] on link "드립백/콜드브루/캡슐" at bounding box center [464, 243] width 291 height 32
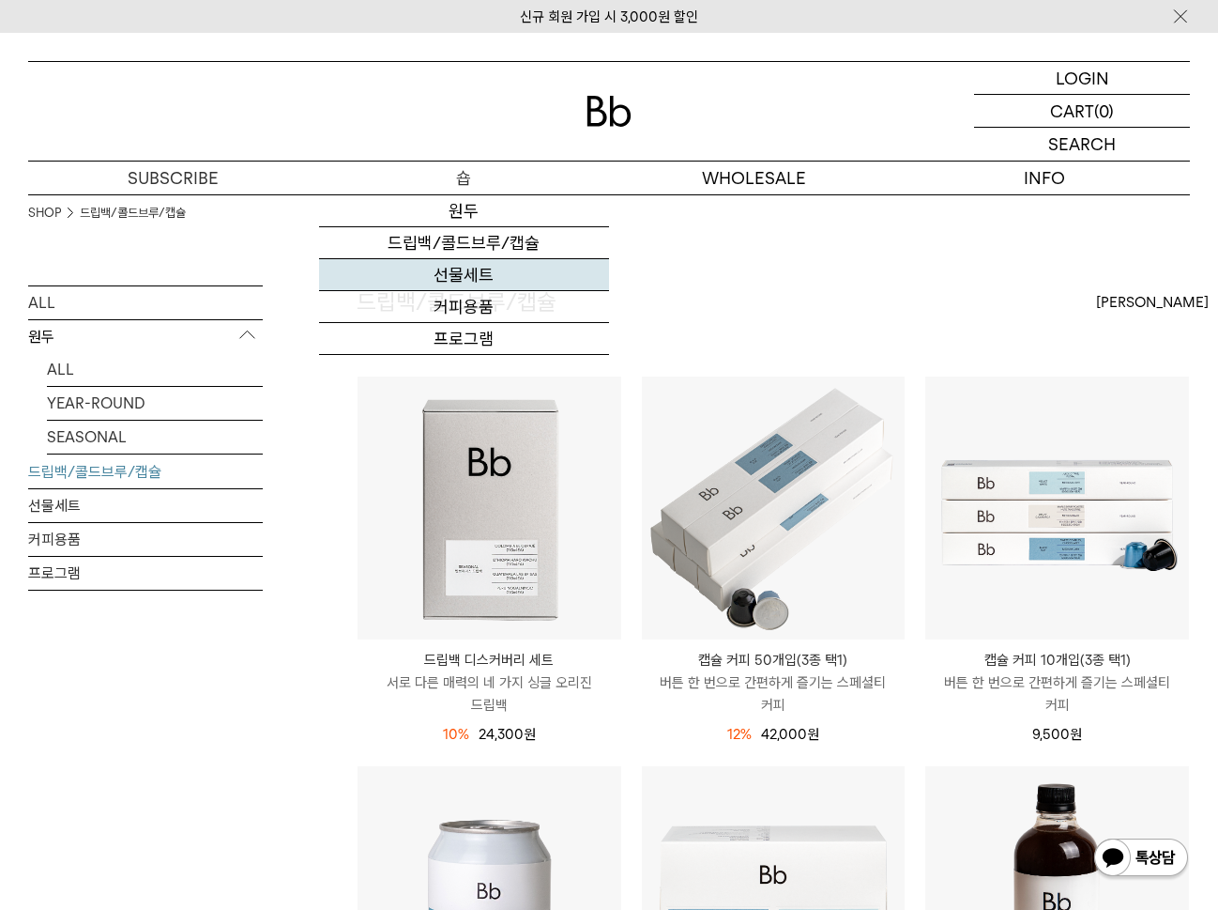
click at [470, 281] on link "선물세트" at bounding box center [464, 275] width 291 height 32
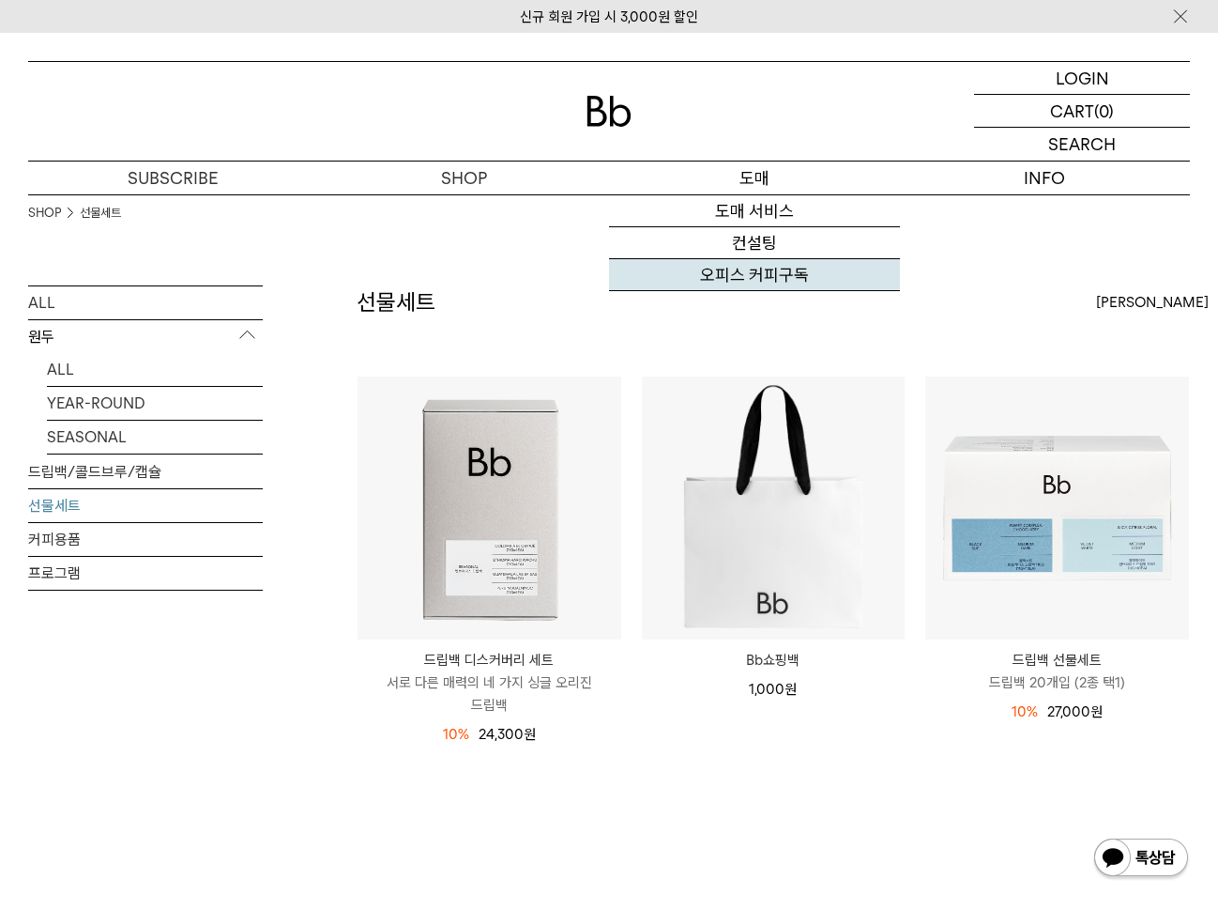
click at [763, 259] on link "오피스 커피구독" at bounding box center [754, 275] width 291 height 32
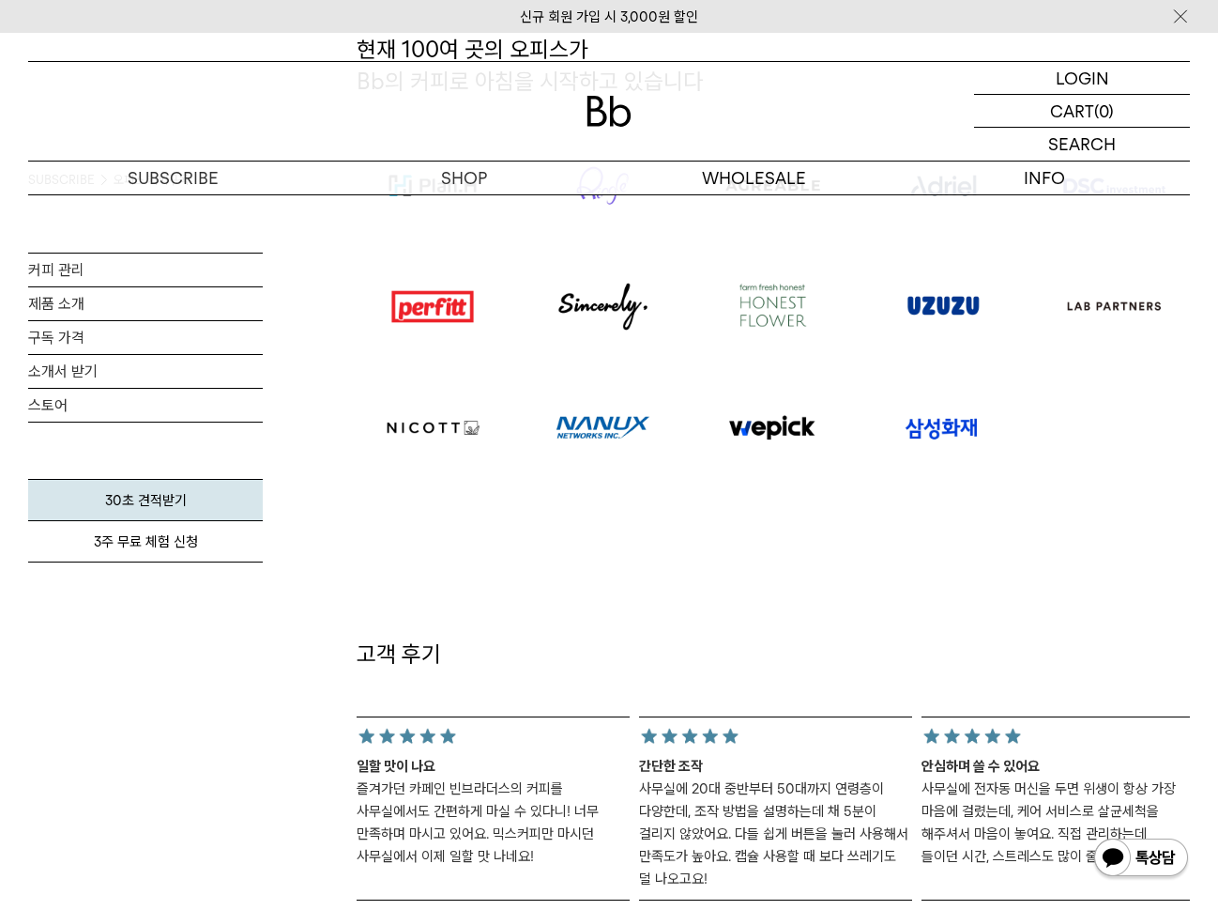
scroll to position [1048, 0]
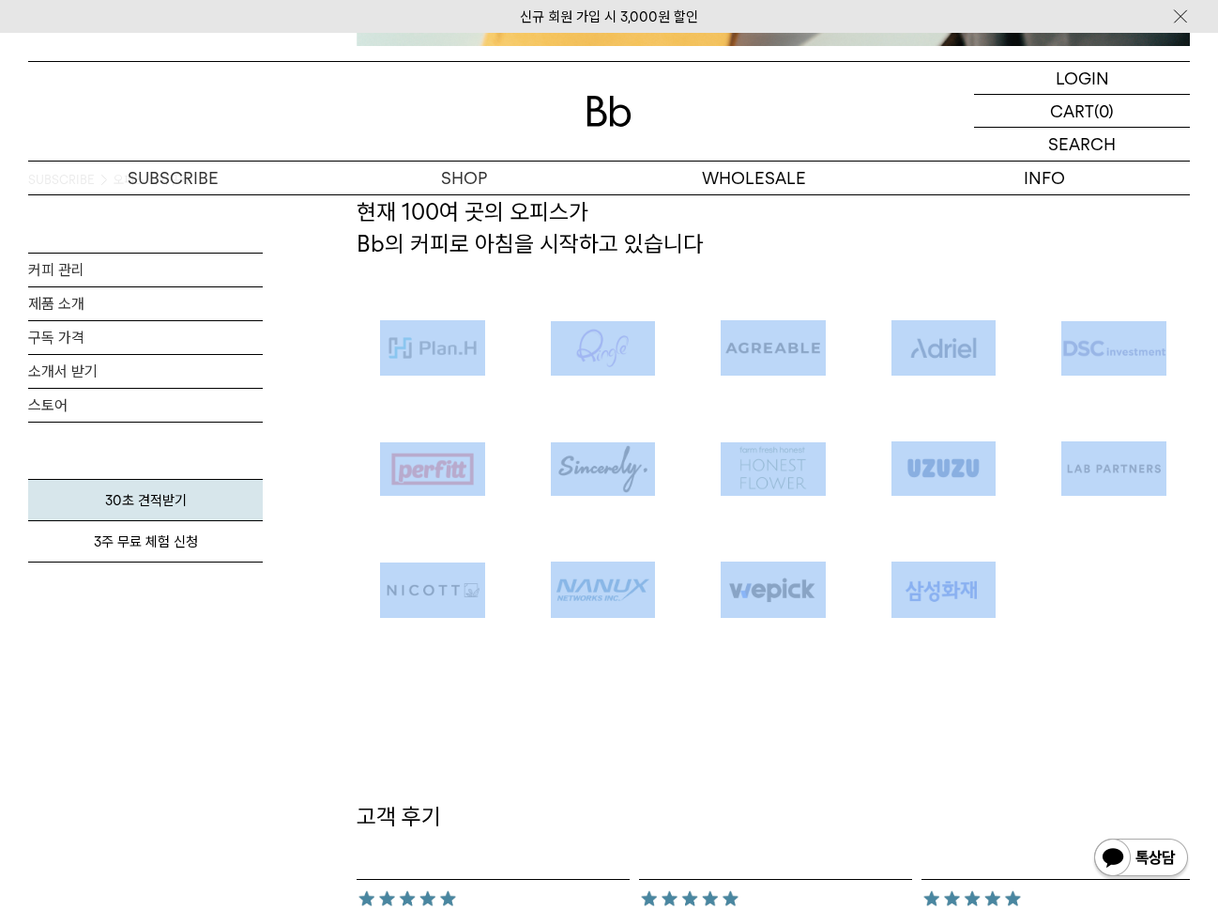
drag, startPoint x: 330, startPoint y: 280, endPoint x: 1047, endPoint y: 700, distance: 830.5
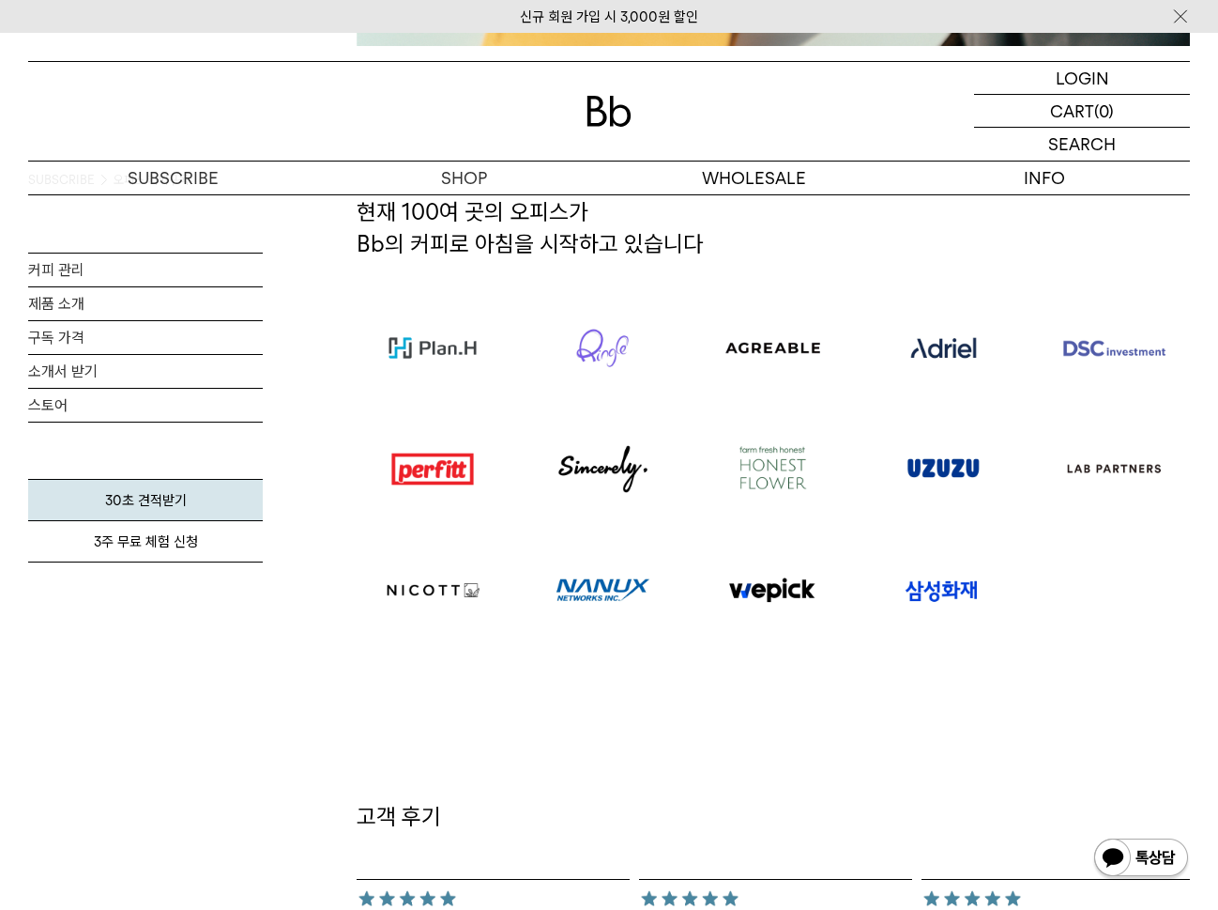
click at [1094, 709] on div "고객 후기 일할 맛이 나요" at bounding box center [774, 856] width 834 height 413
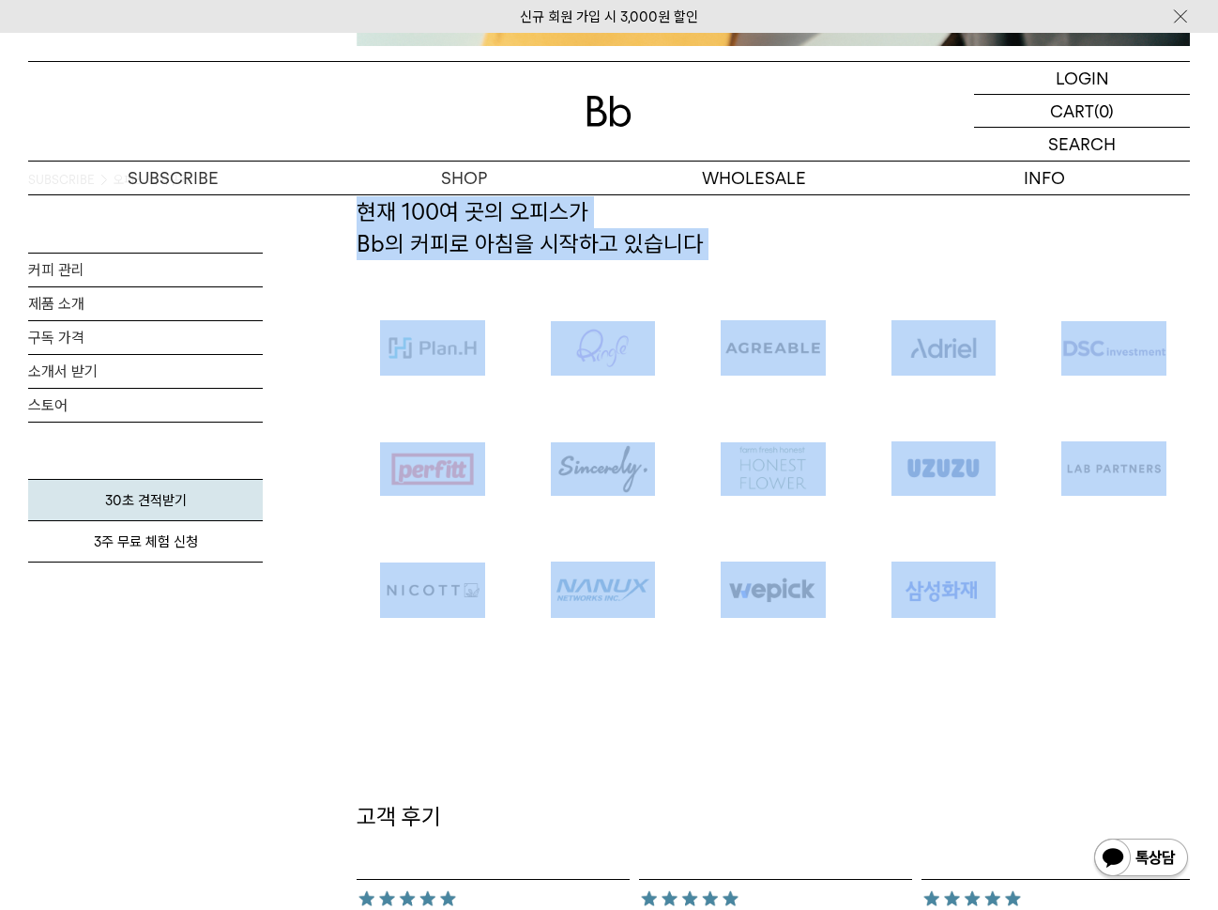
drag, startPoint x: 1124, startPoint y: 716, endPoint x: 352, endPoint y: 221, distance: 917.8
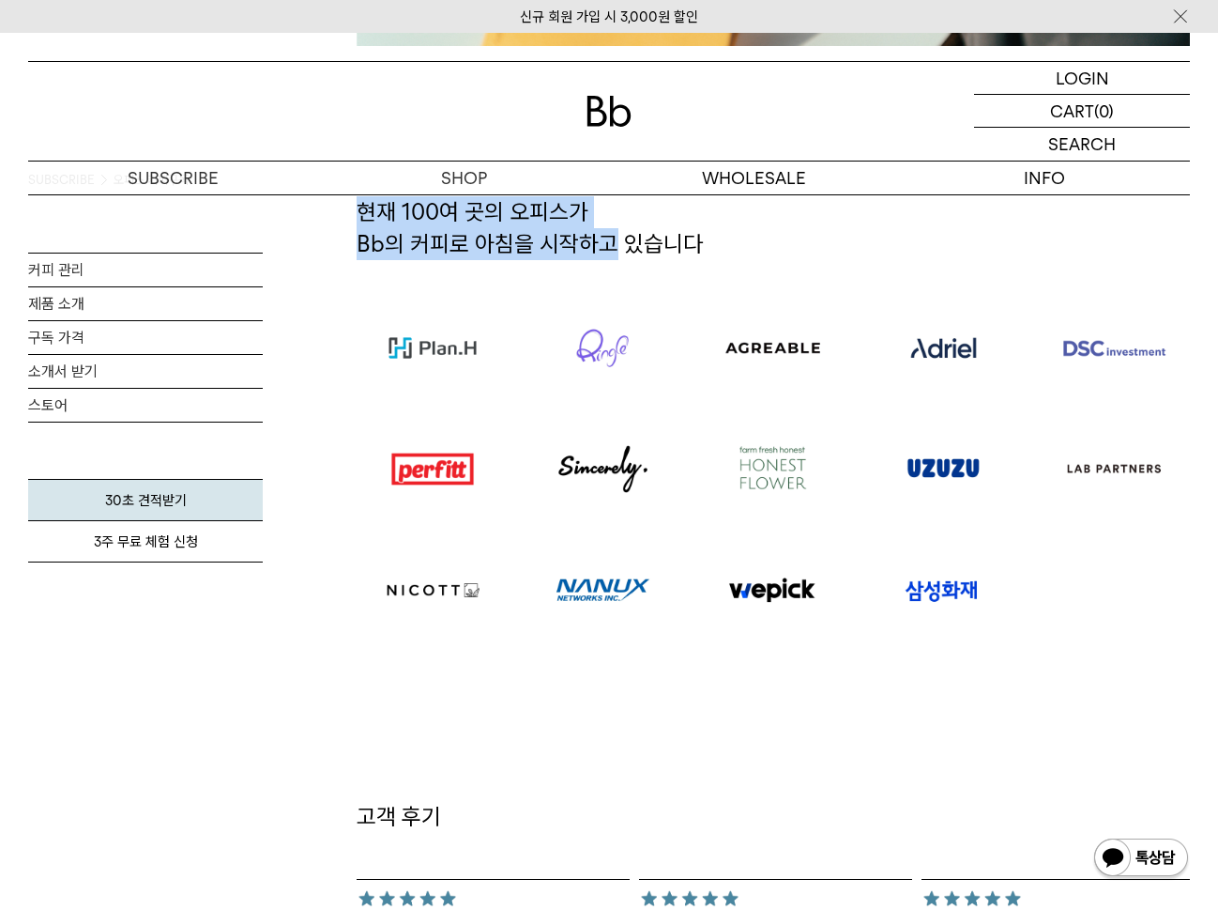
drag, startPoint x: 478, startPoint y: 232, endPoint x: 582, endPoint y: 238, distance: 104.4
click at [582, 238] on h2 "현재 100여 곳의 오피스가 Bb의 커피로 아침을 시작하고 있습니다" at bounding box center [774, 241] width 834 height 91
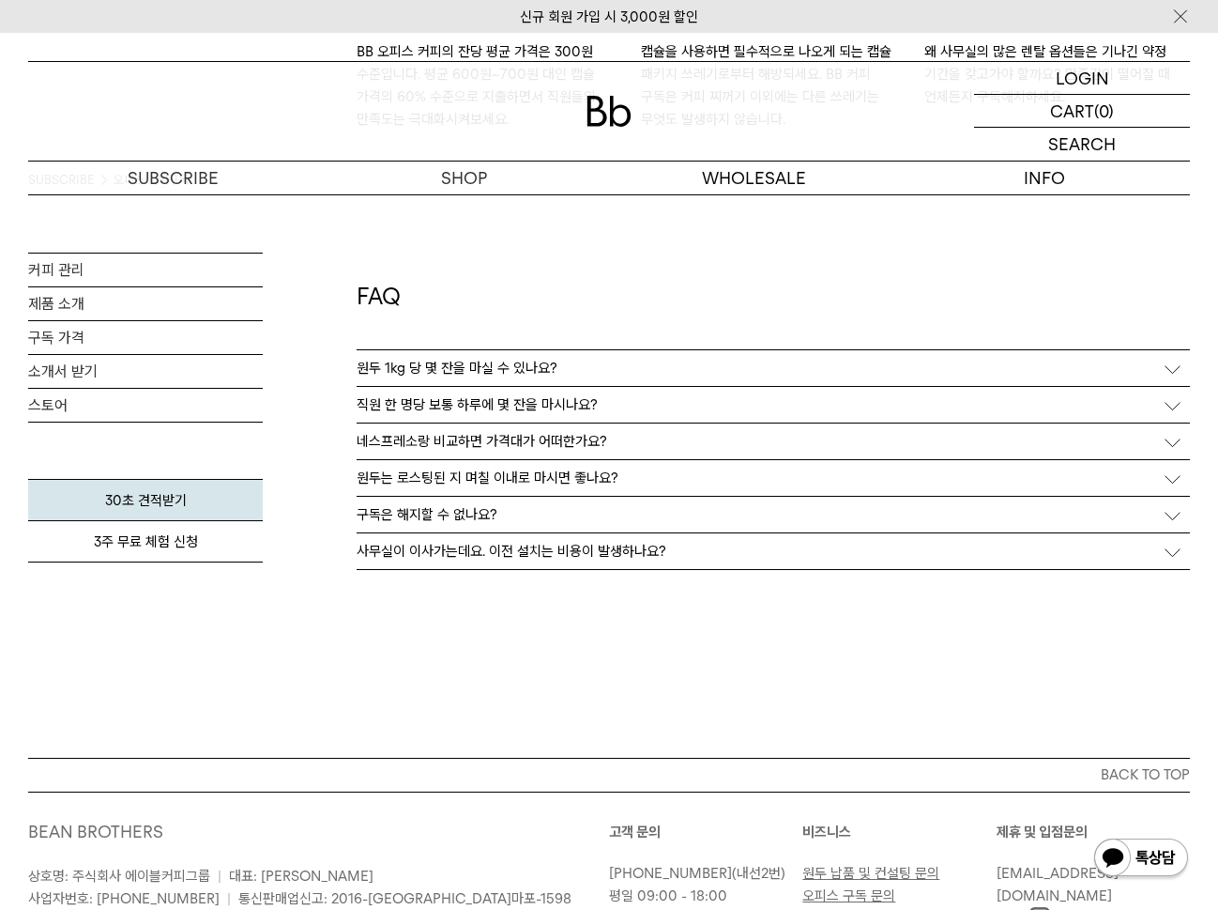
scroll to position [3173, 0]
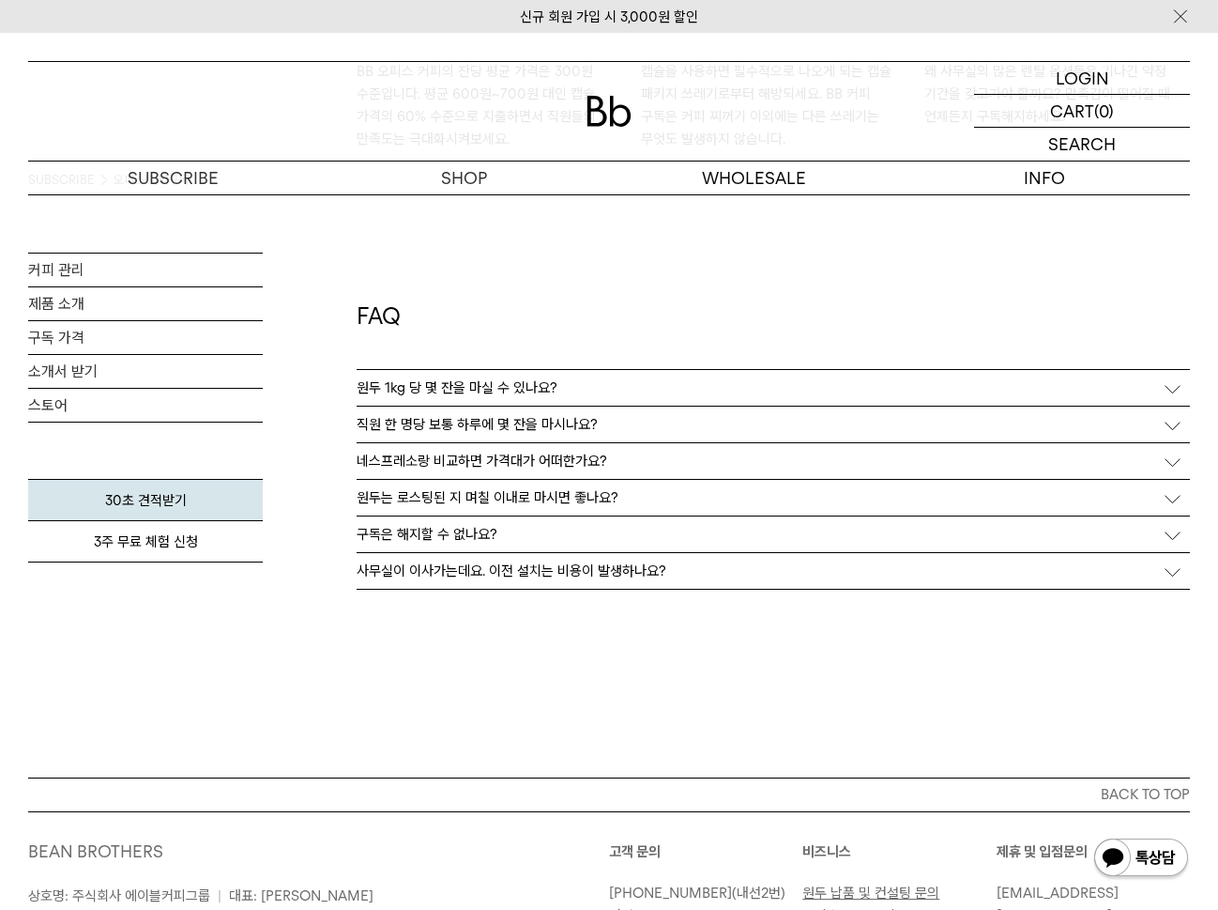
click at [543, 382] on p "원두 1kg 당 몇 잔을 마실 수 있나요?" at bounding box center [457, 387] width 201 height 17
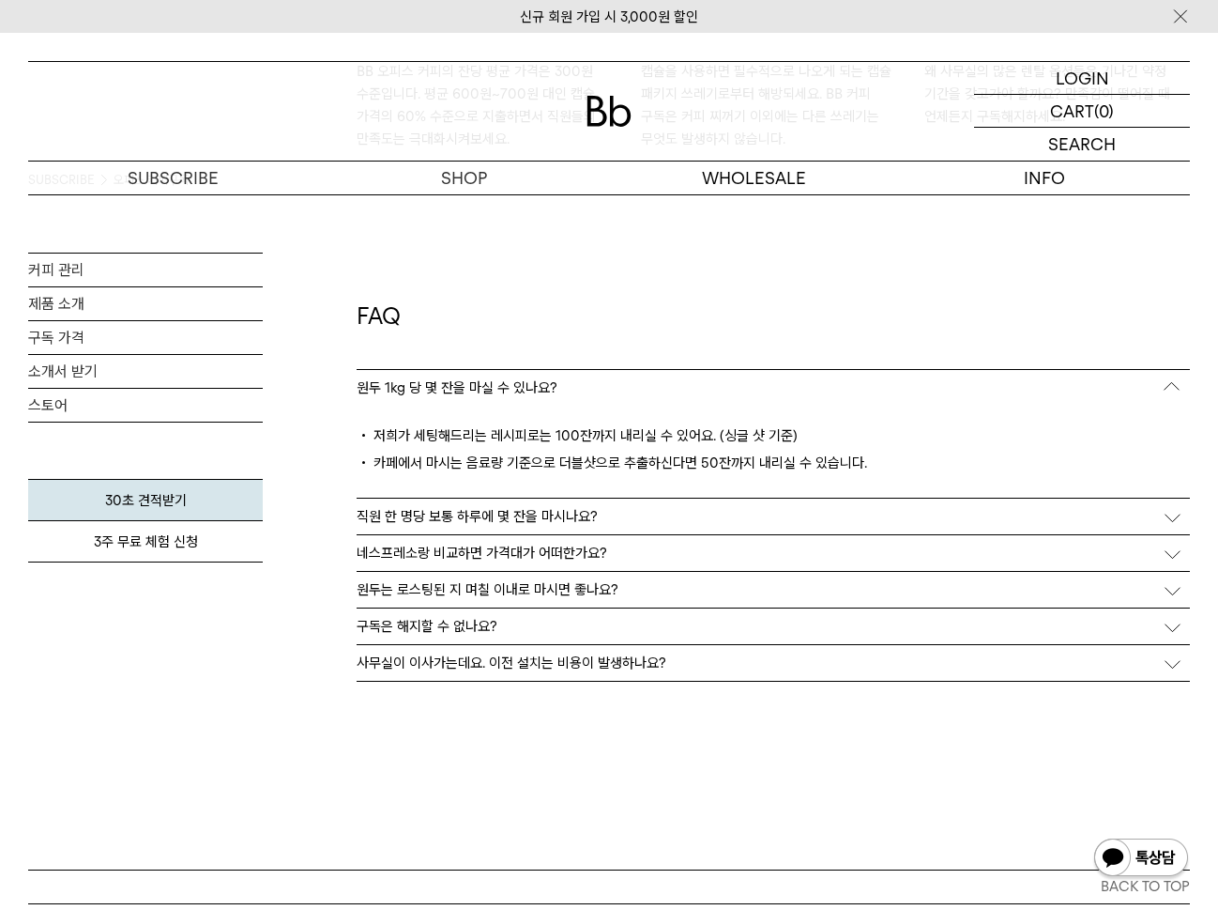
click at [542, 517] on p "직원 한 명당 보통 하루에 몇 잔을 마시나요?" at bounding box center [477, 516] width 241 height 17
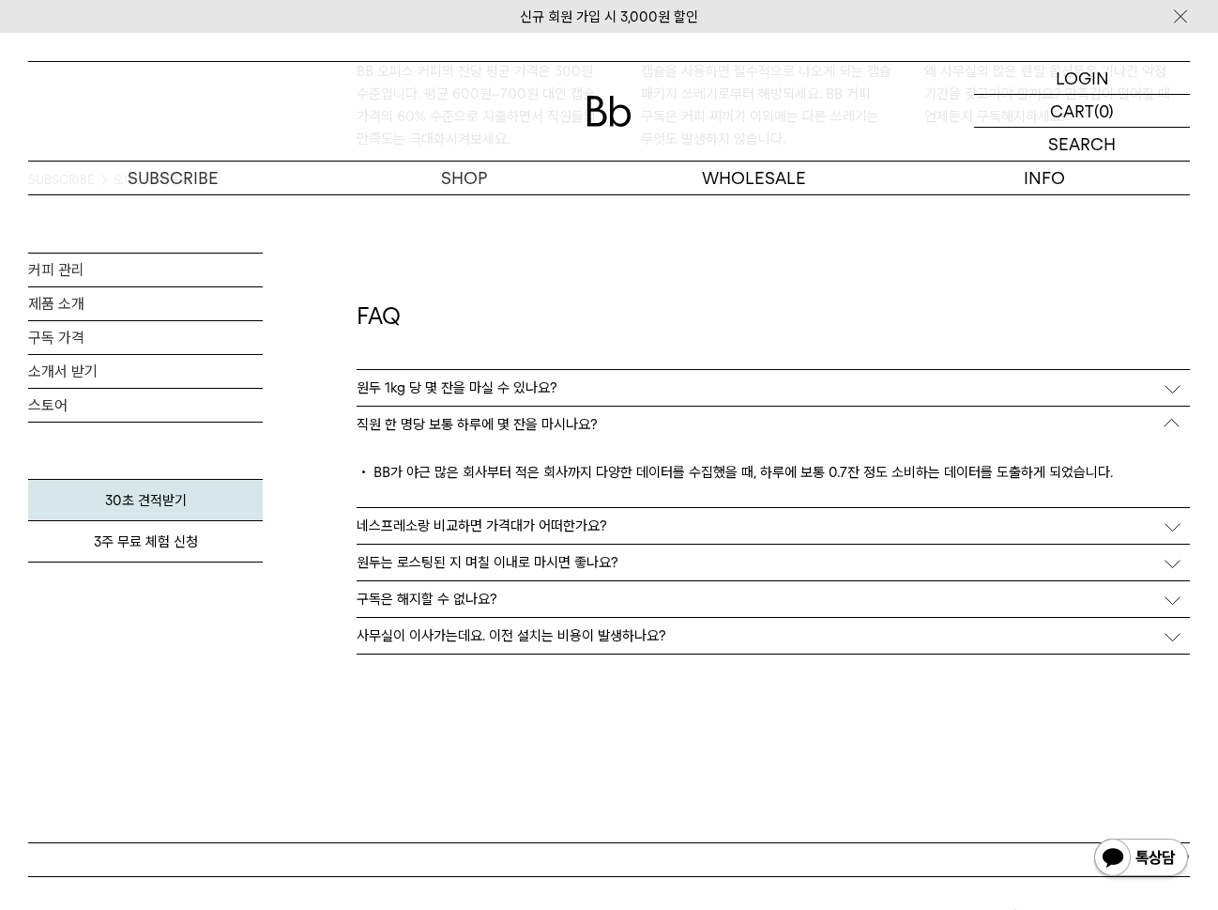
click at [542, 525] on p "네스프레소랑 비교하면 가격대가 어떠한가요?" at bounding box center [482, 525] width 251 height 17
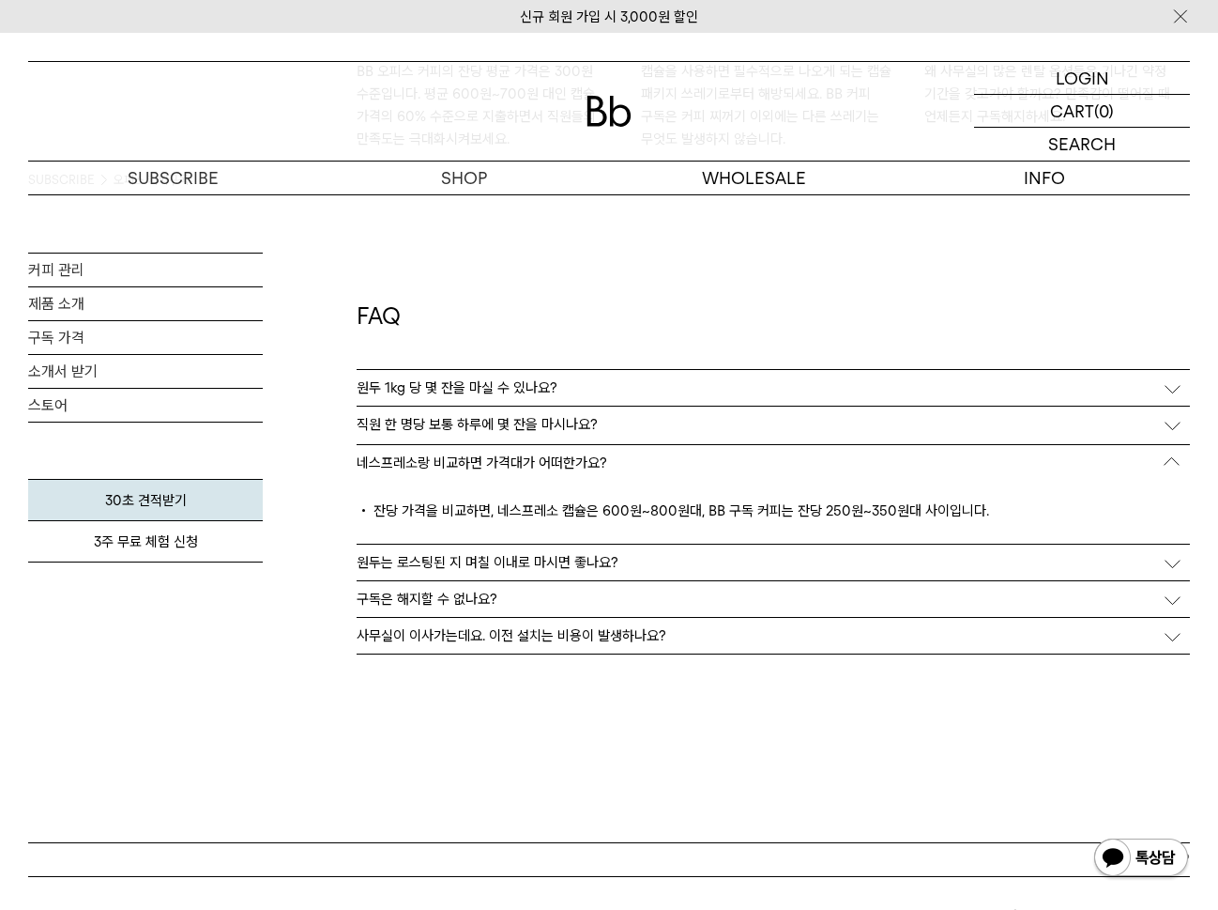
click at [545, 554] on p "원두는 로스팅된 지 며칠 이내로 마시면 좋나요?" at bounding box center [488, 562] width 262 height 17
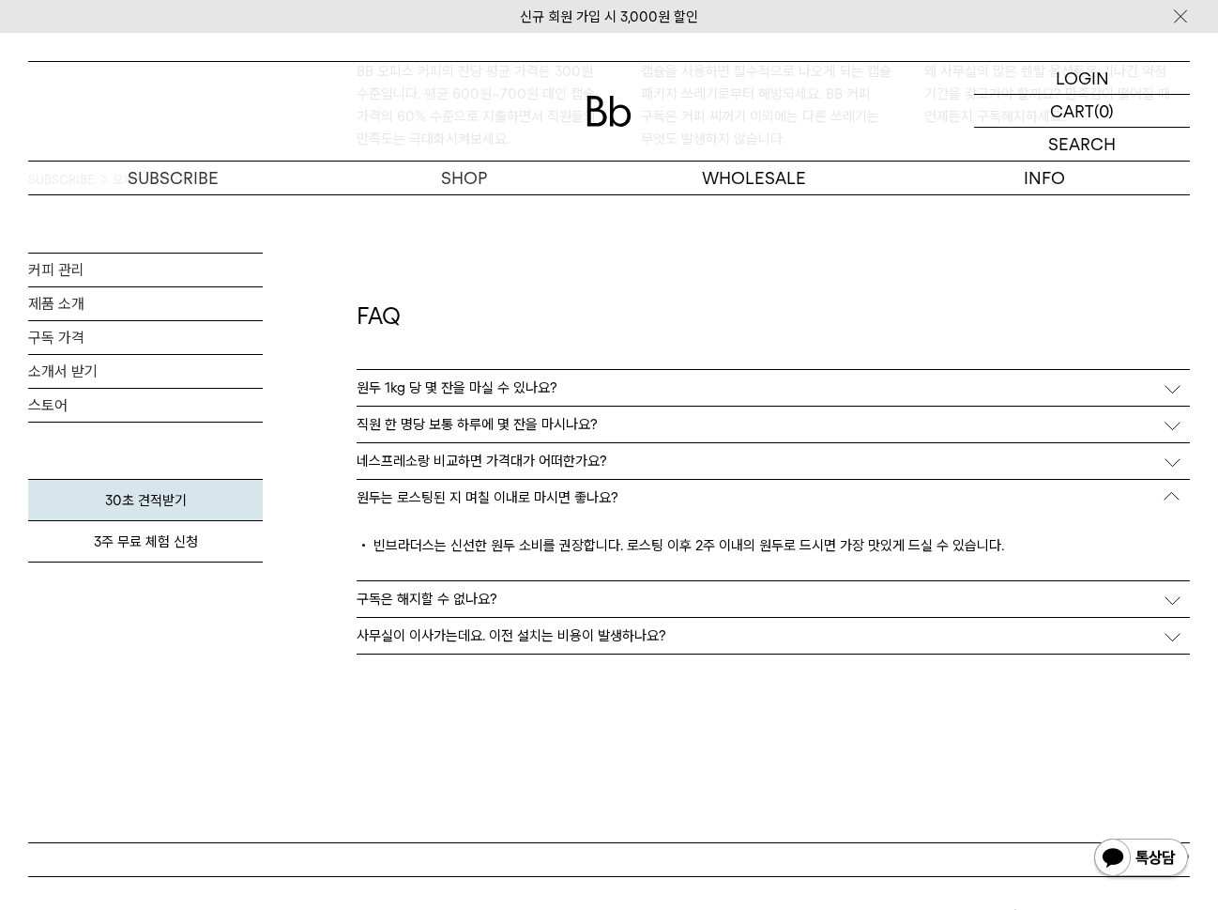
click at [519, 581] on div "구독은 해지할 수 없나요?" at bounding box center [774, 599] width 834 height 36
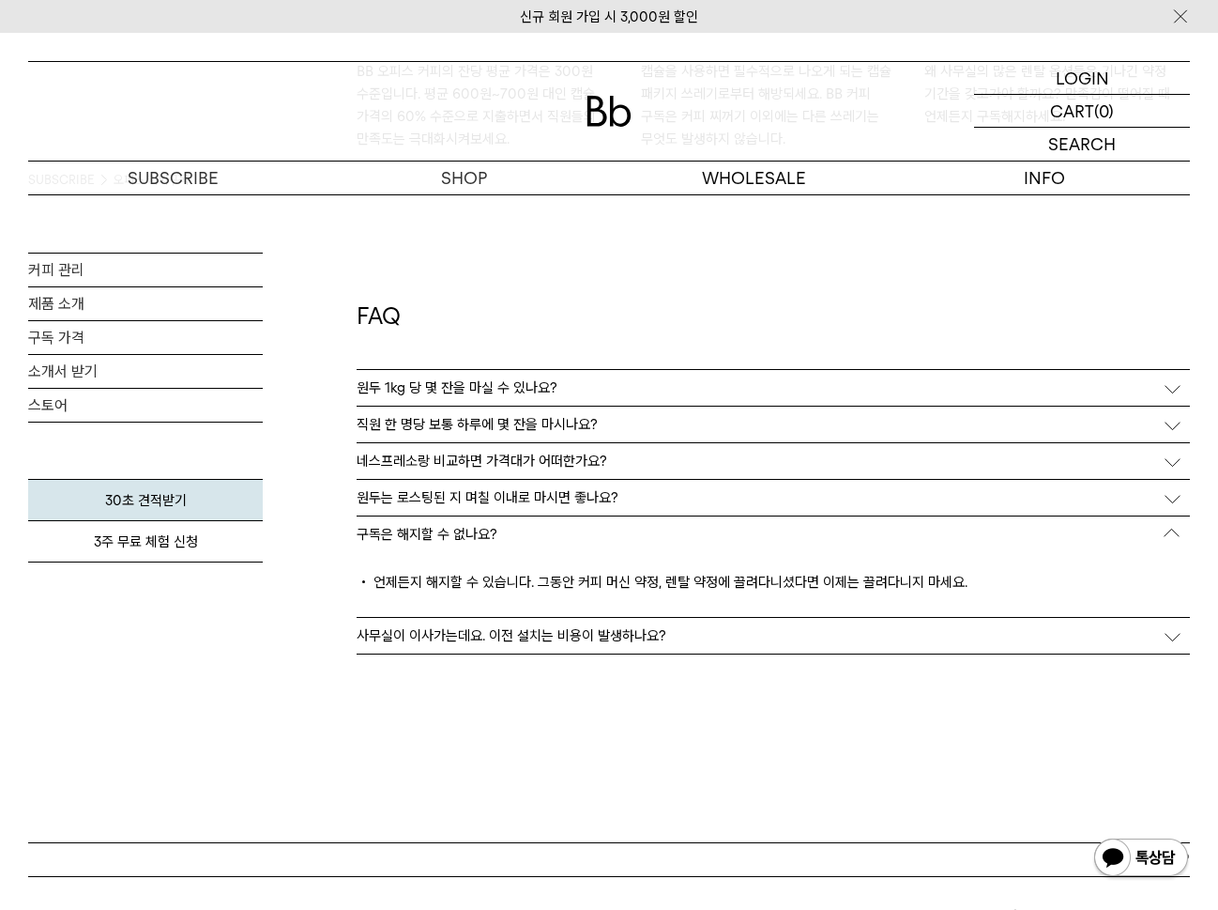
click at [518, 627] on p "사무실이 이사가는데요. 이전 설치는 비용이 발생하나요?" at bounding box center [512, 635] width 310 height 17
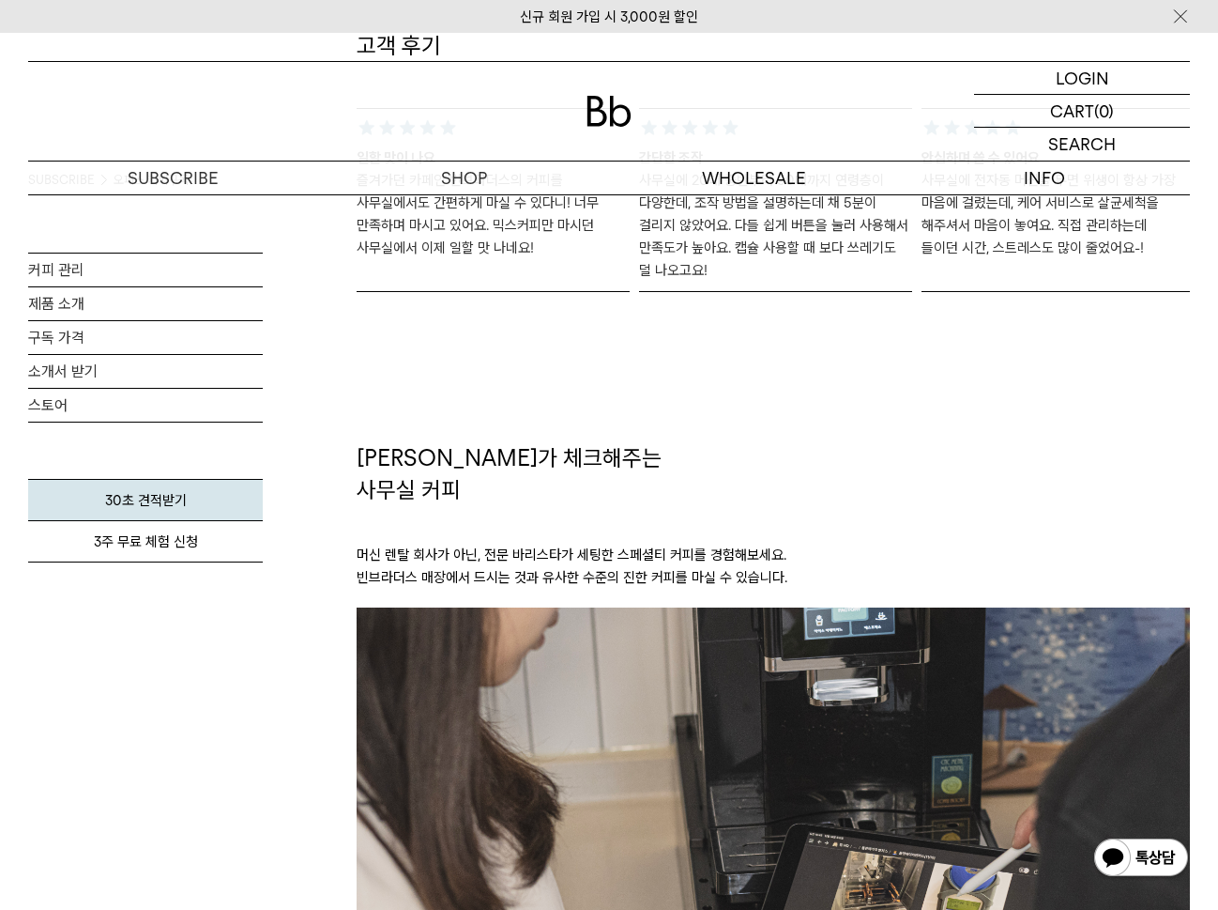
scroll to position [0, 0]
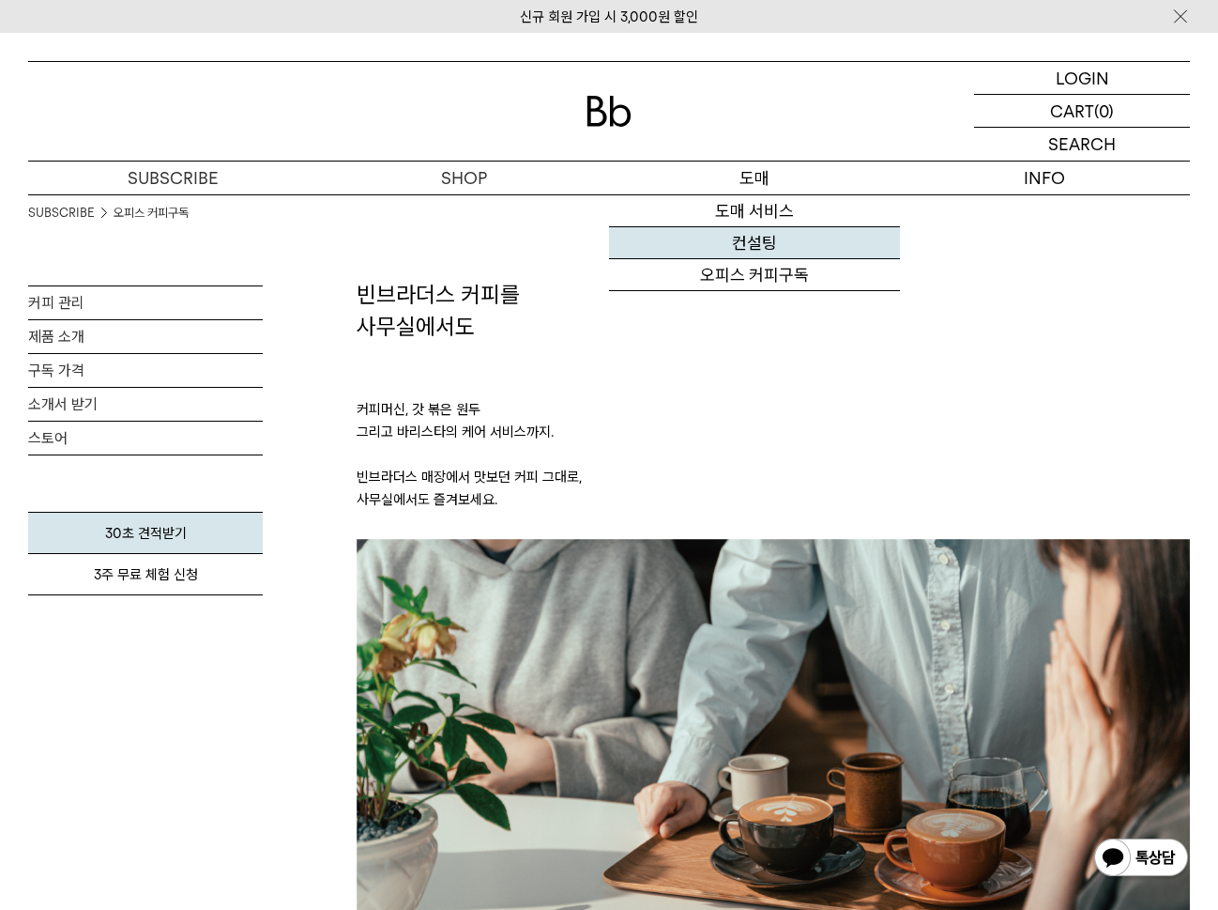
click at [770, 237] on link "컨설팅" at bounding box center [754, 243] width 291 height 32
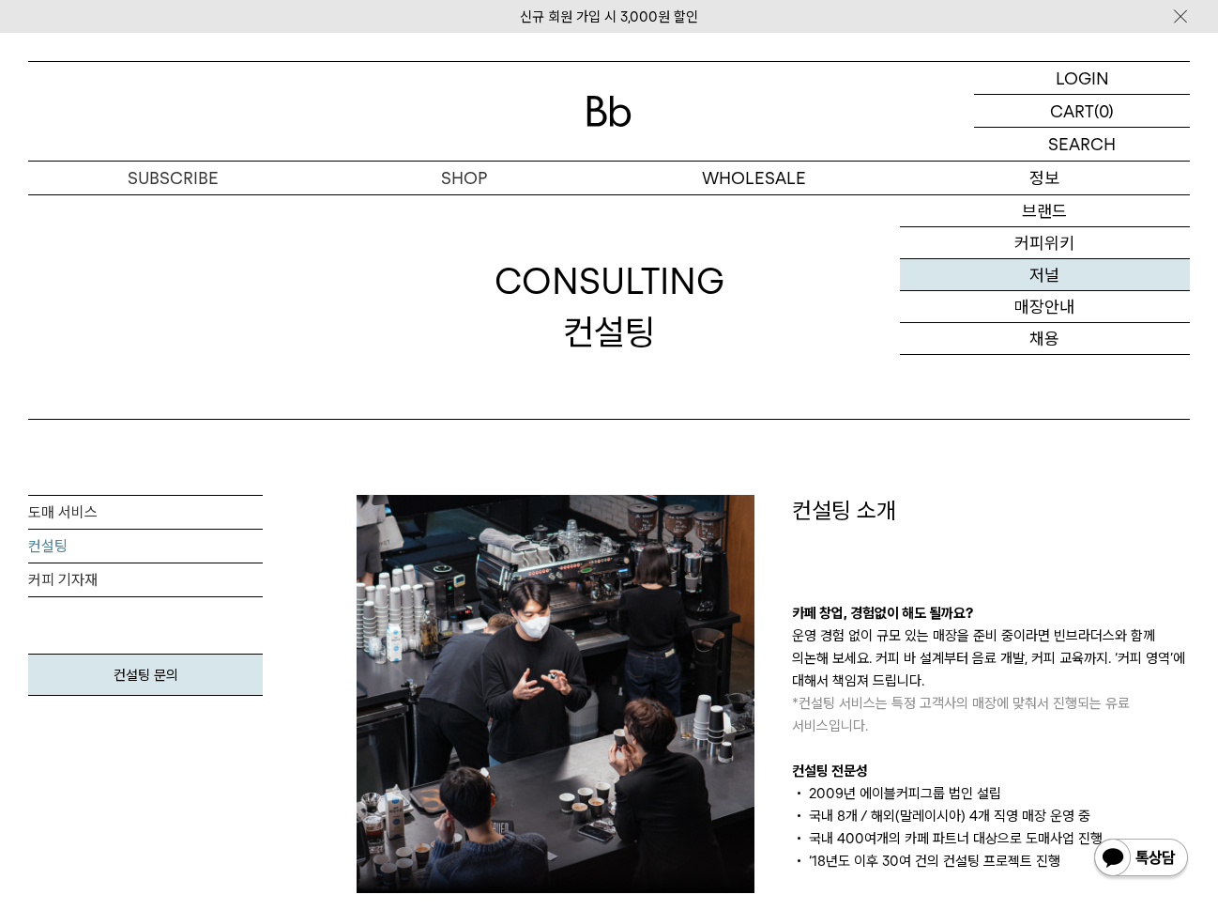
click at [1050, 272] on link "저널" at bounding box center [1045, 275] width 291 height 32
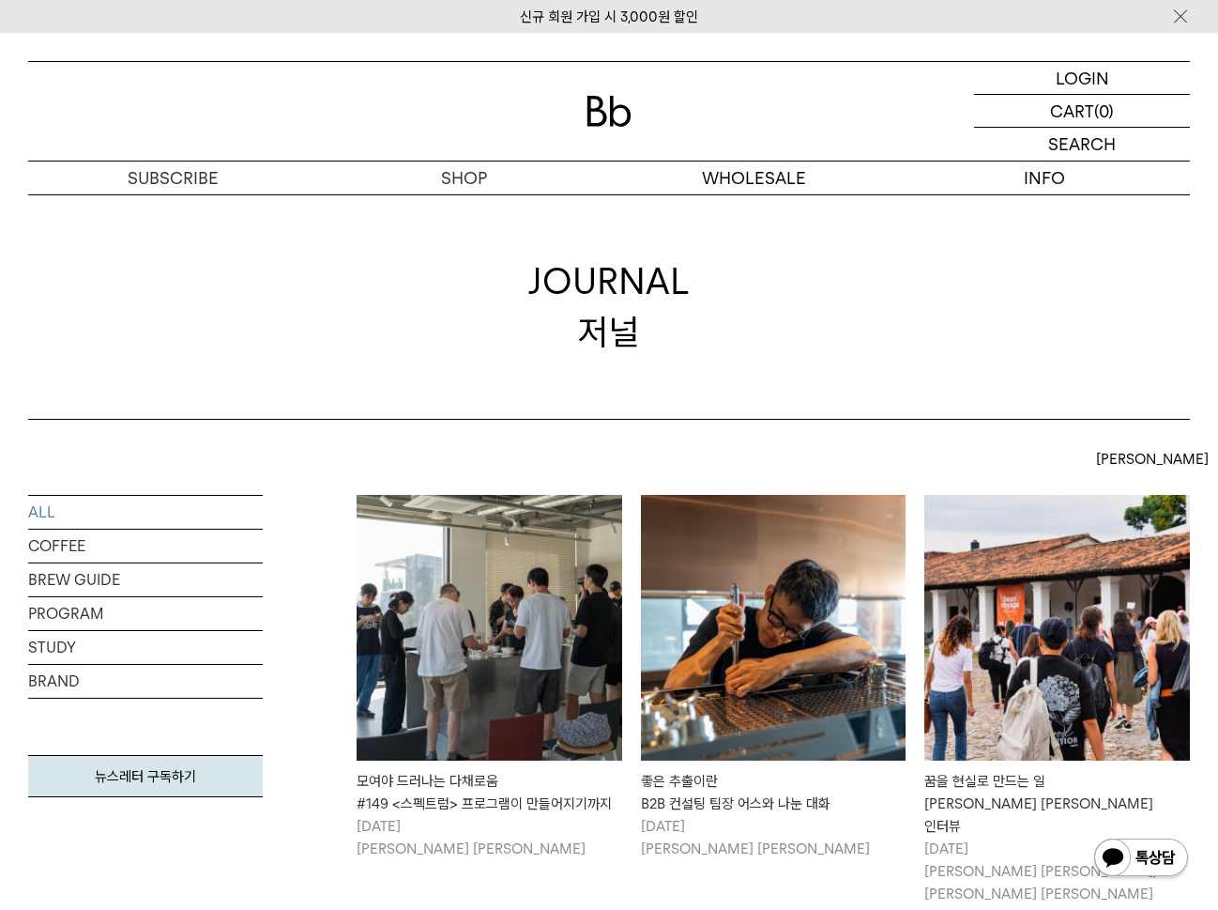
click at [1036, 479] on div "ALL [PERSON_NAME] [PERSON_NAME] 인기순" at bounding box center [774, 468] width 834 height 53
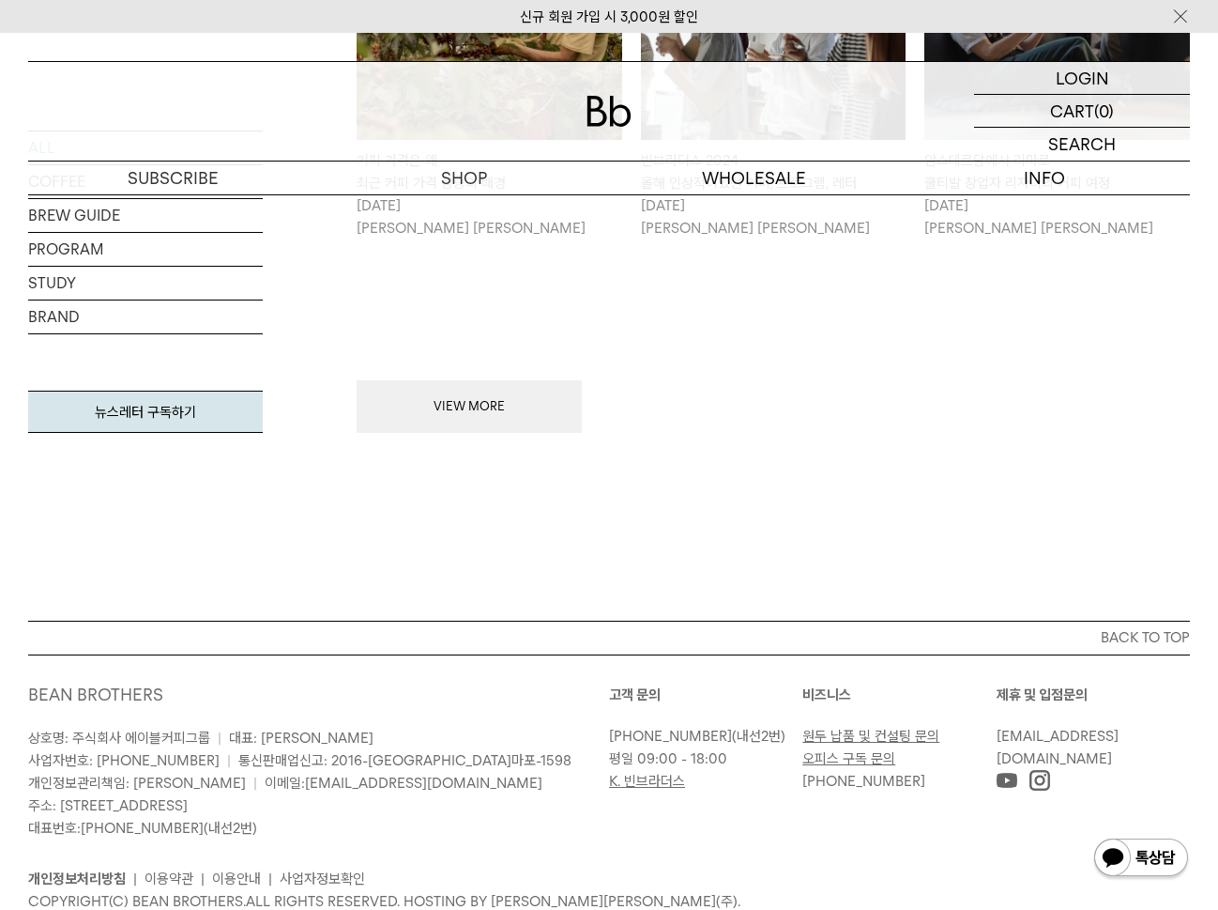
scroll to position [2054, 0]
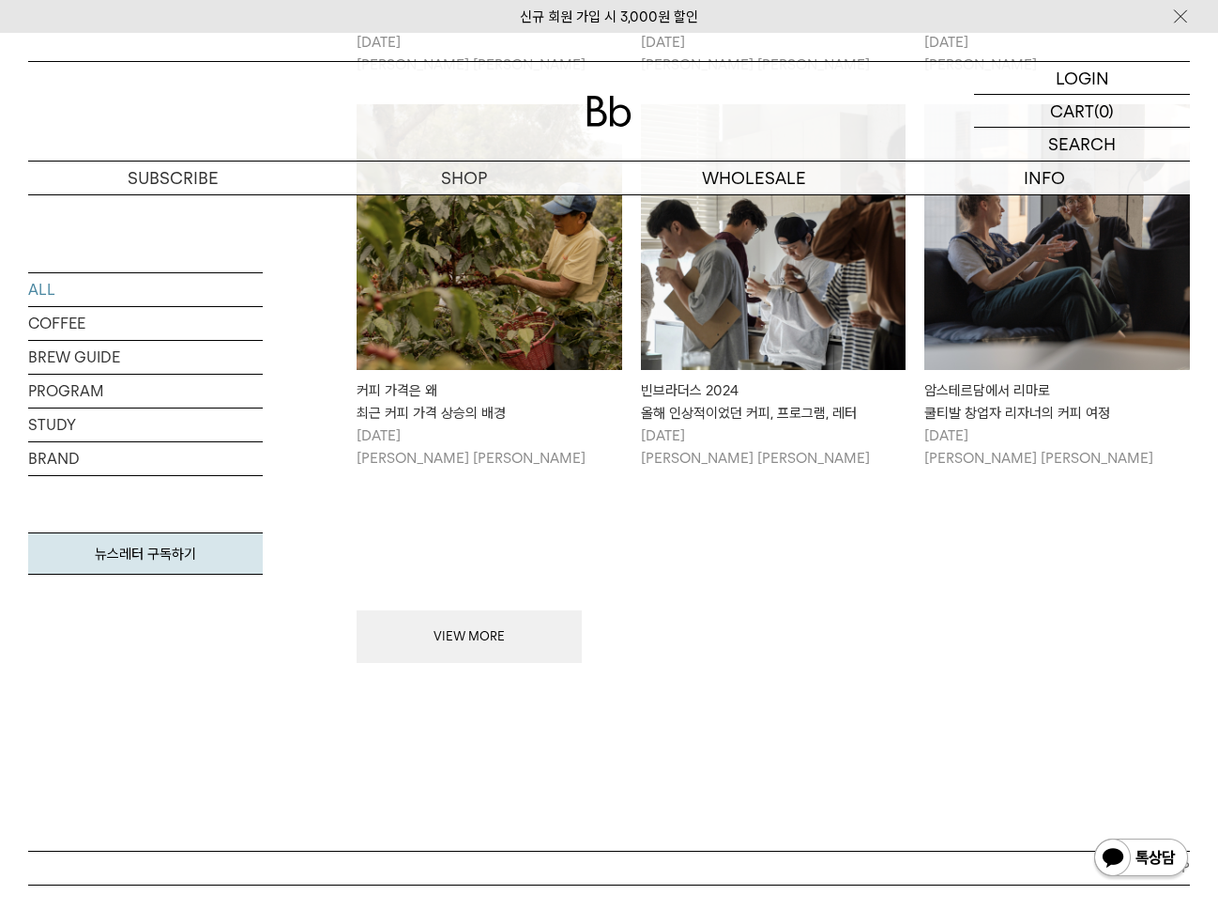
click at [477, 610] on button "VIEW MORE" at bounding box center [469, 636] width 225 height 53
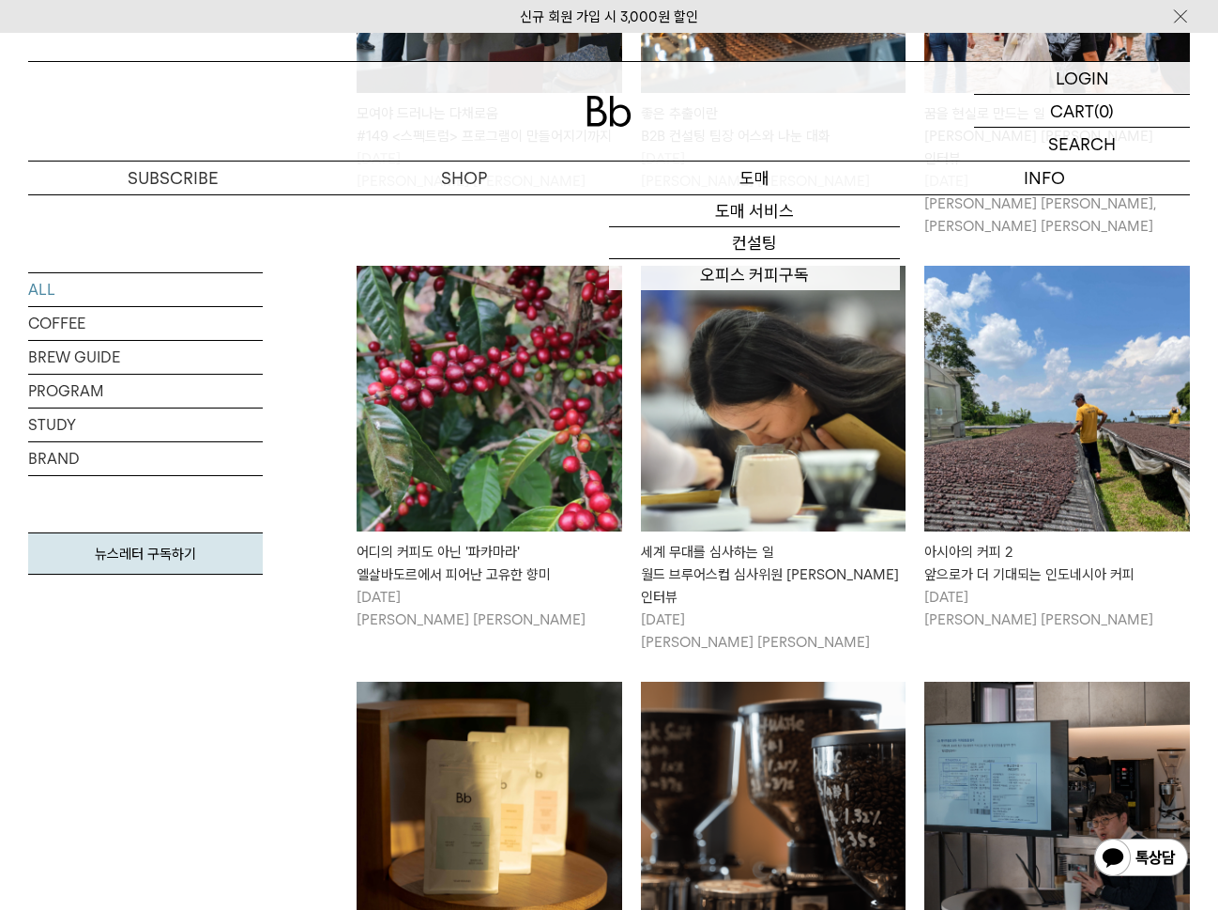
scroll to position [0, 0]
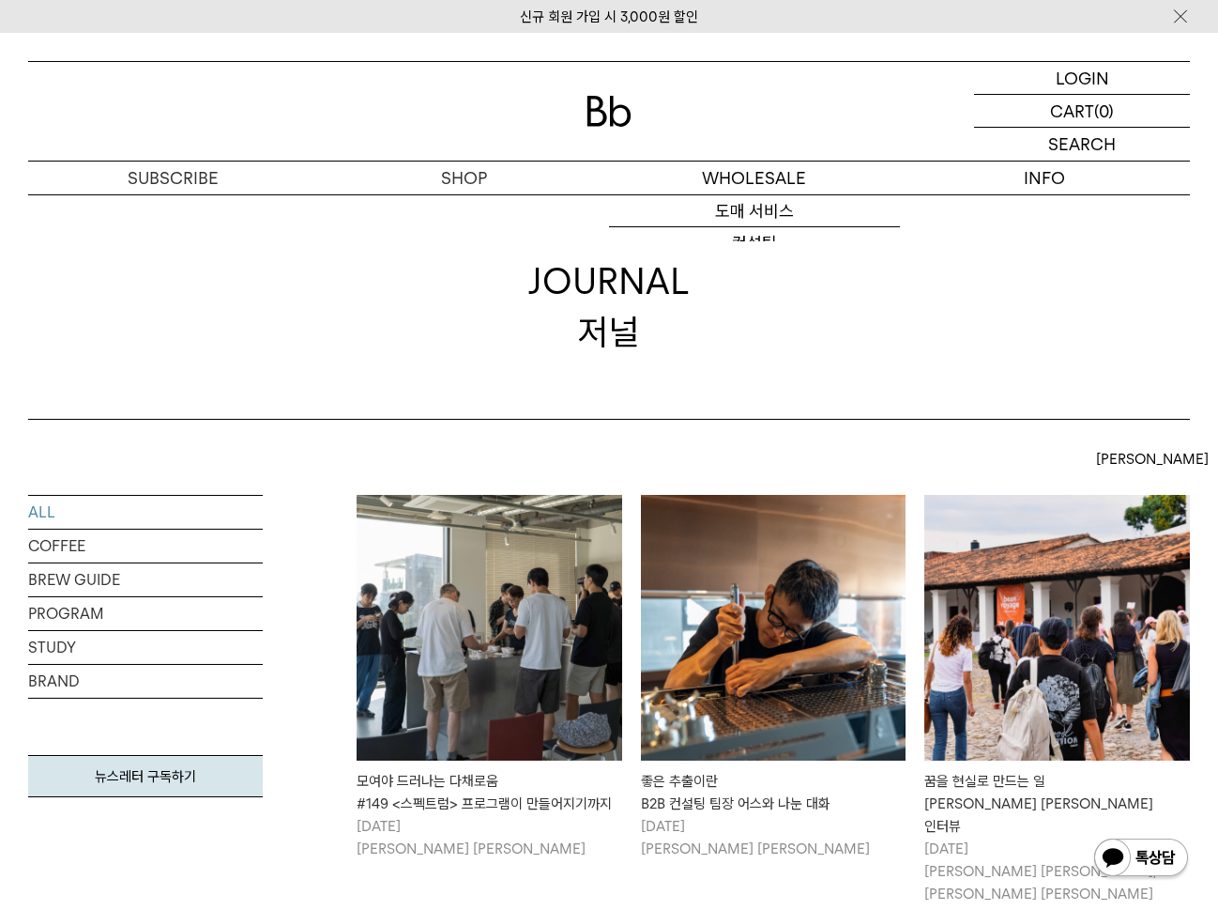
click at [607, 111] on img at bounding box center [609, 111] width 45 height 31
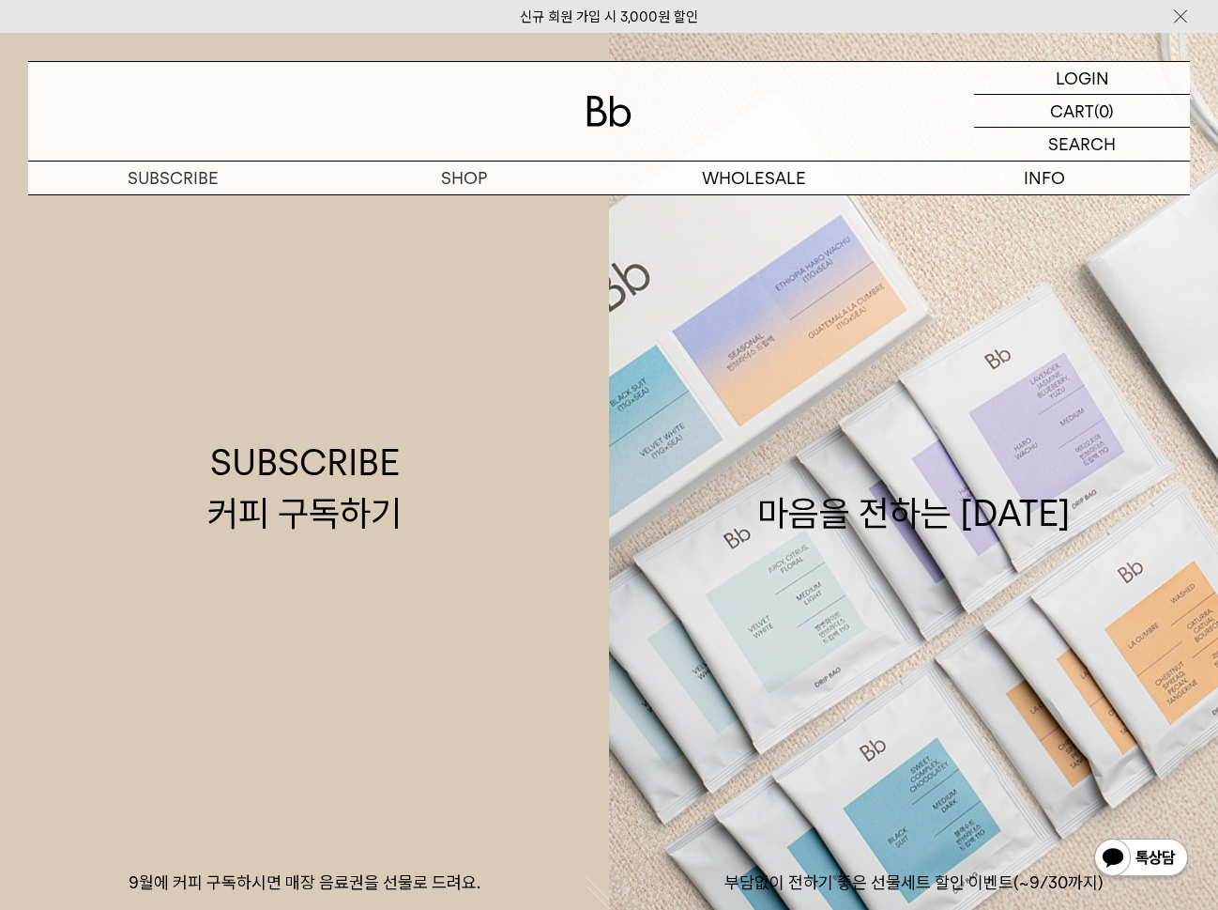
click at [789, 57] on div "LOGIN 로그인 LOGIN 로그인 CART 장바구니 (0) SEARCH 검색 검색폼 ** 추천상품" at bounding box center [609, 114] width 1218 height 162
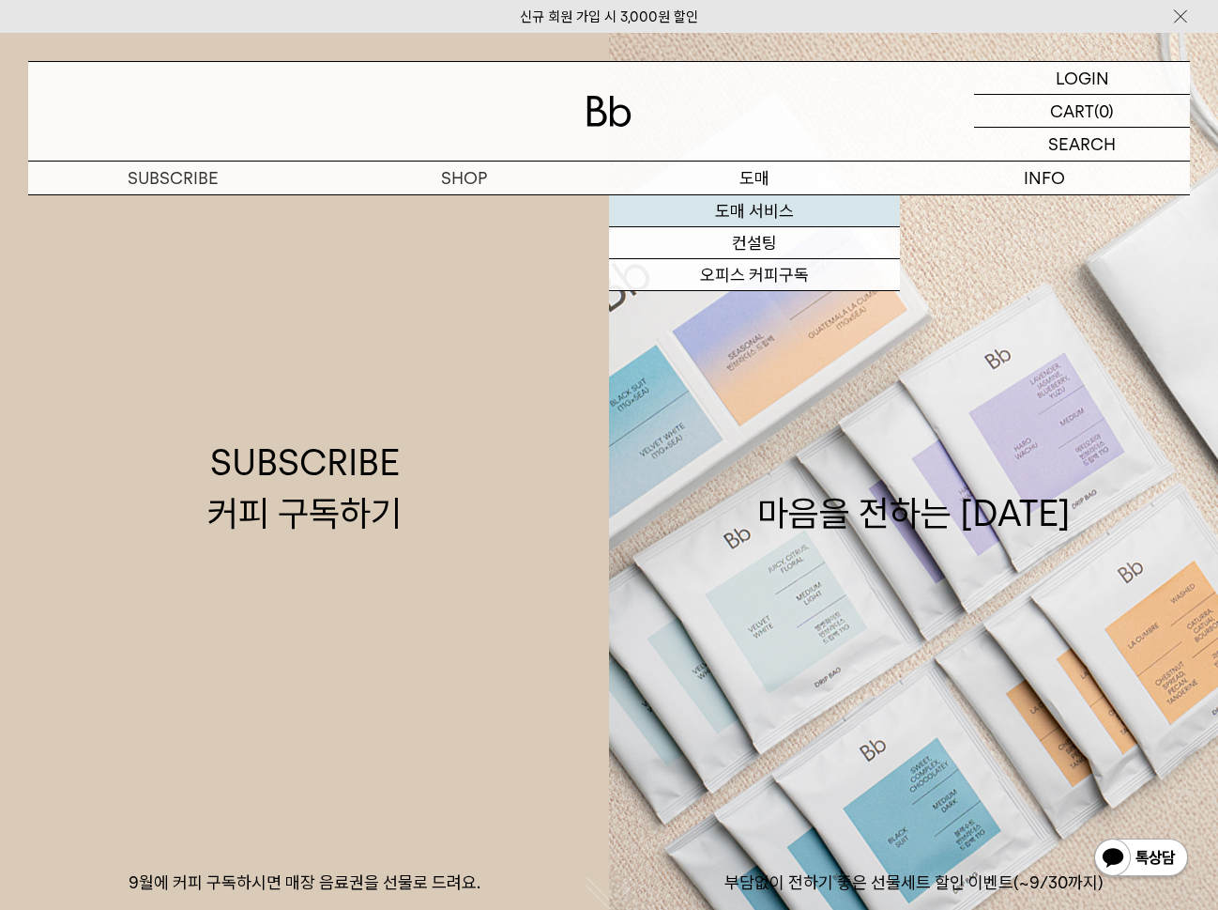
click at [758, 217] on link "도매 서비스" at bounding box center [754, 211] width 291 height 32
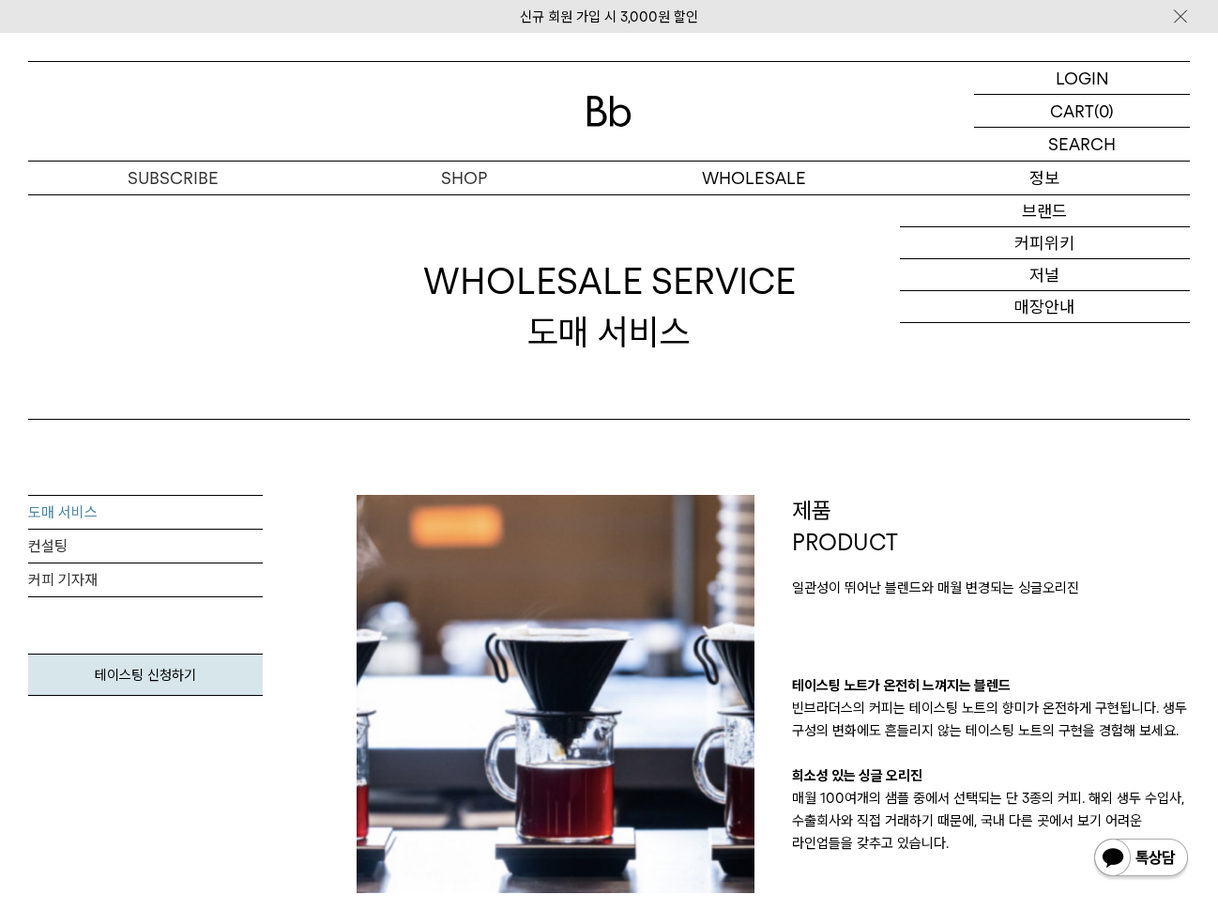
click at [1039, 182] on p "정보" at bounding box center [1045, 177] width 291 height 33
